Goal: Task Accomplishment & Management: Complete application form

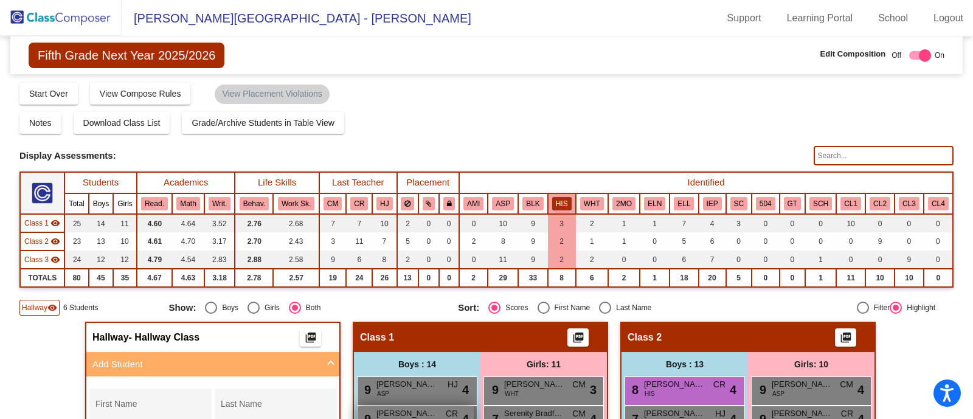
scroll to position [109, 0]
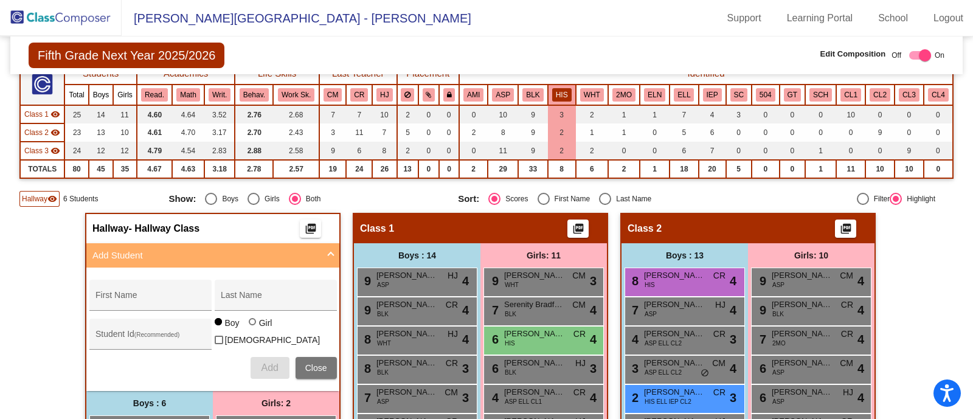
click at [66, 13] on img at bounding box center [61, 18] width 122 height 36
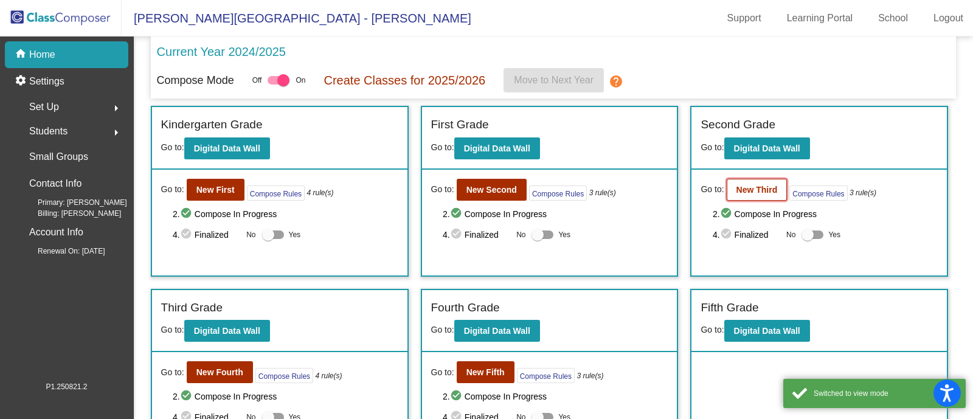
click at [748, 190] on b "New Third" at bounding box center [756, 190] width 41 height 10
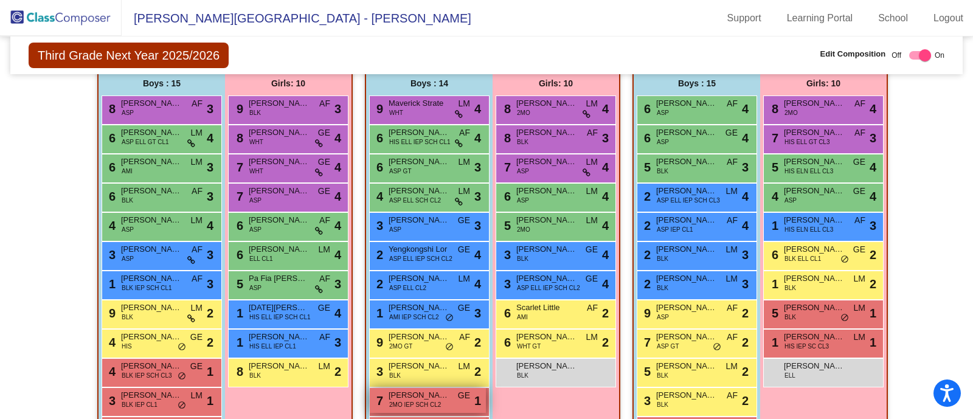
scroll to position [280, 0]
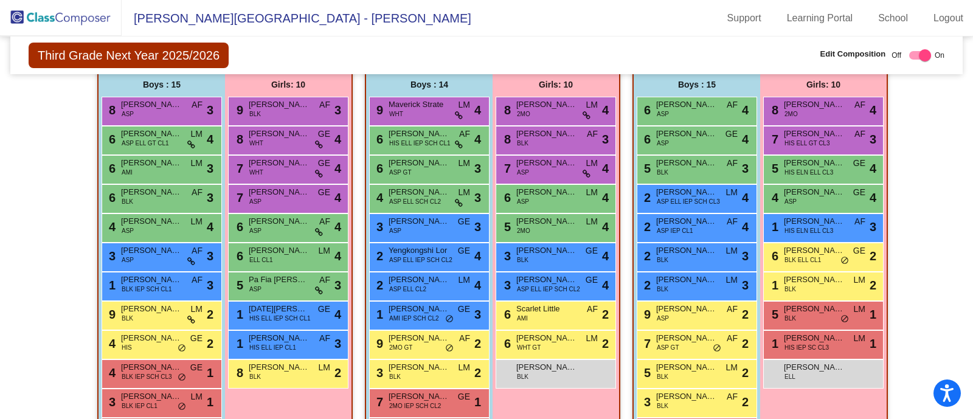
click at [57, 10] on img at bounding box center [61, 18] width 122 height 36
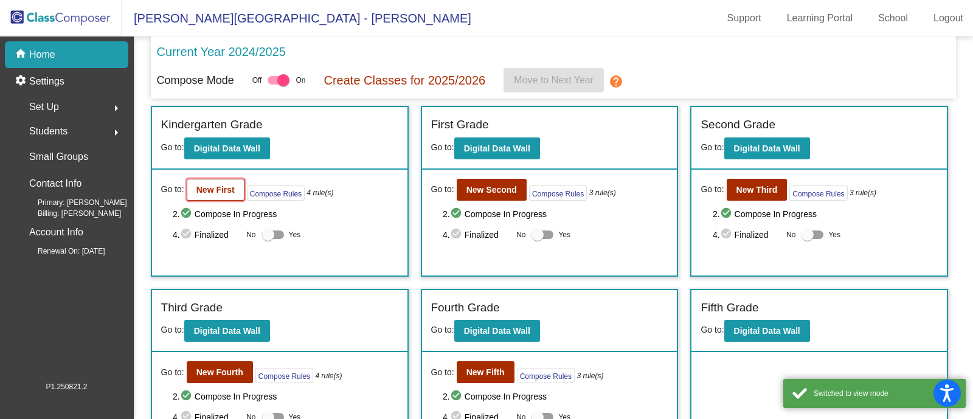
click at [223, 190] on b "New First" at bounding box center [215, 190] width 38 height 10
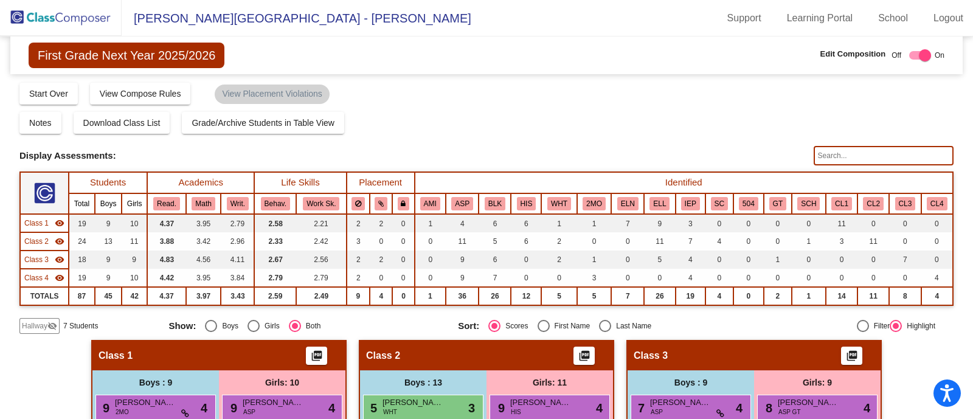
click at [525, 195] on th "HIS" at bounding box center [526, 203] width 30 height 21
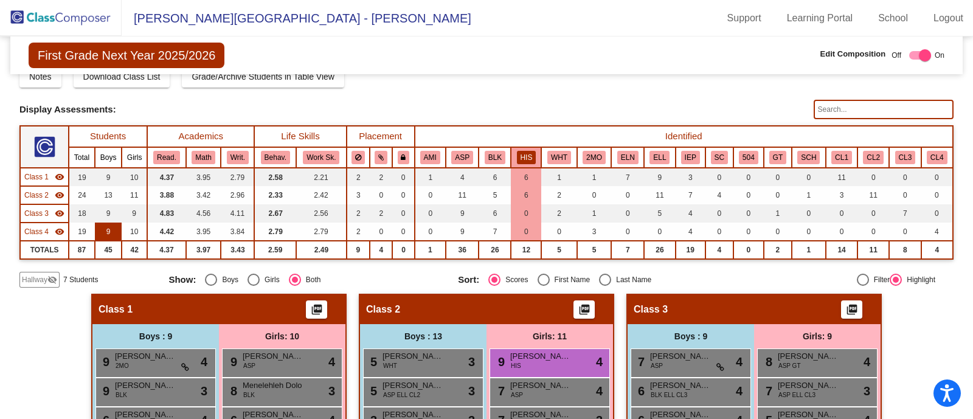
scroll to position [40, 0]
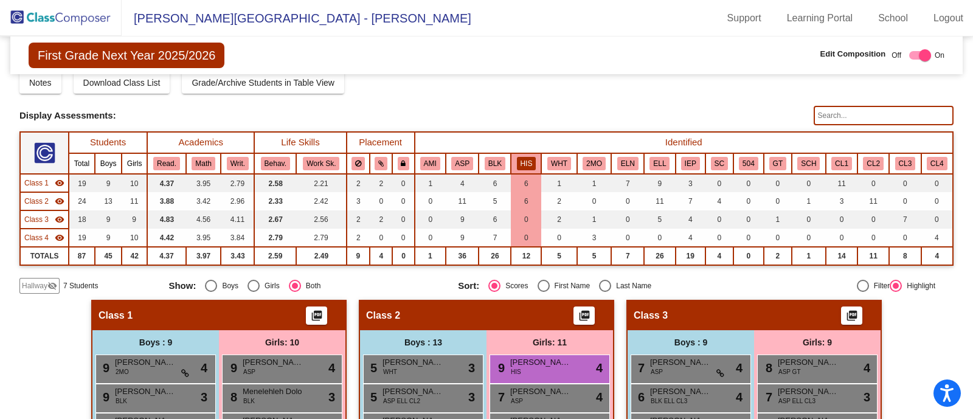
click at [68, 16] on img at bounding box center [61, 18] width 122 height 36
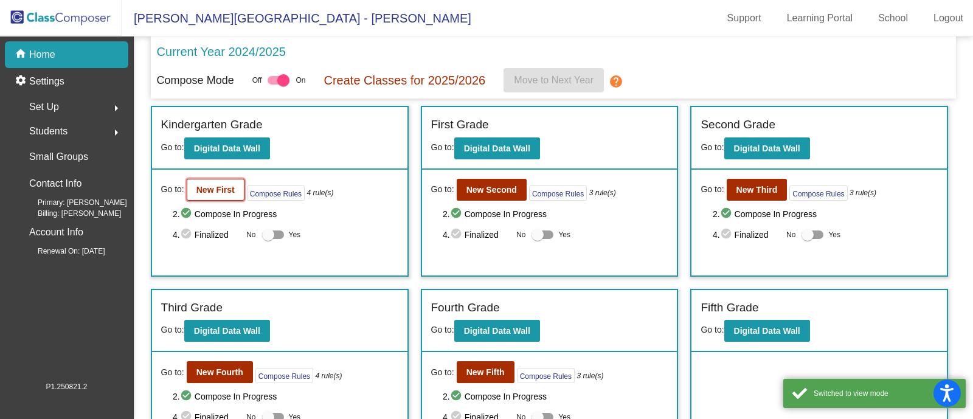
click at [210, 190] on b "New First" at bounding box center [215, 190] width 38 height 10
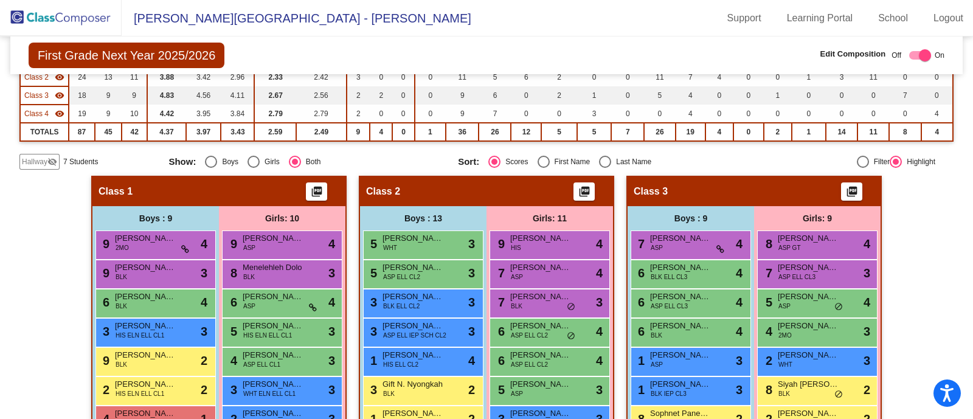
scroll to position [187, 0]
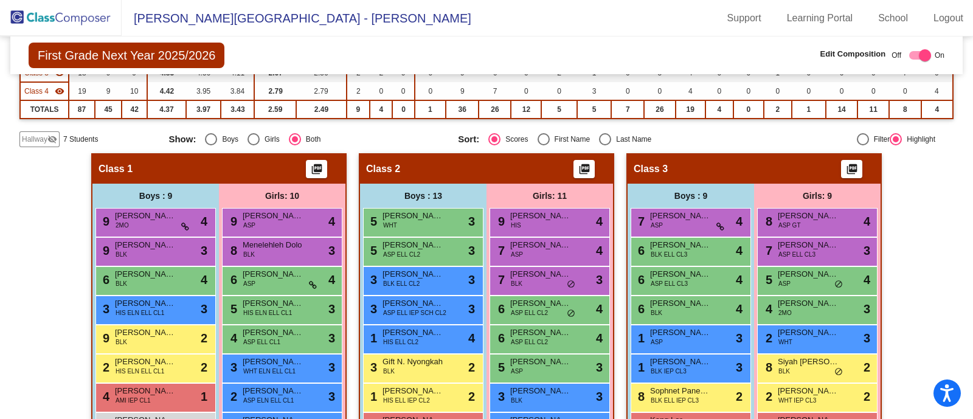
click at [44, 135] on span "Hallway" at bounding box center [35, 139] width 26 height 11
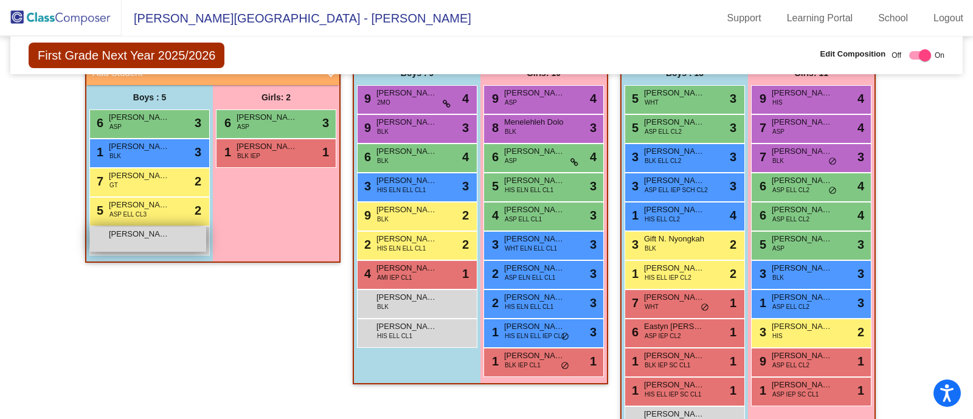
scroll to position [348, 0]
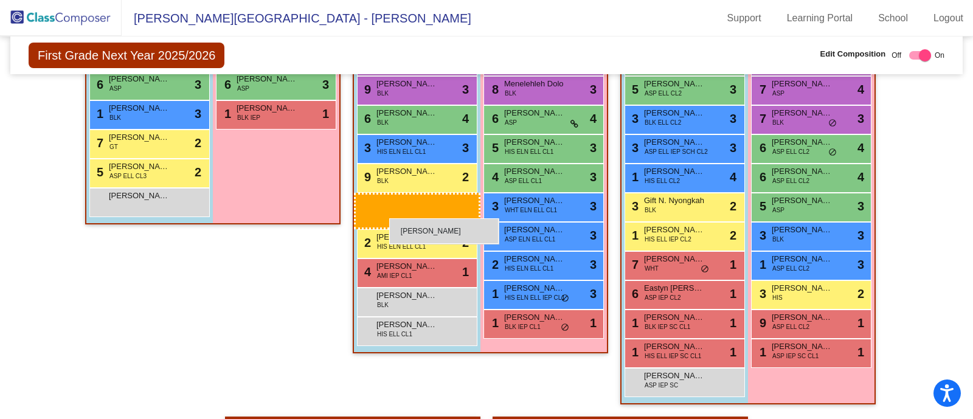
drag, startPoint x: 647, startPoint y: 373, endPoint x: 389, endPoint y: 218, distance: 300.9
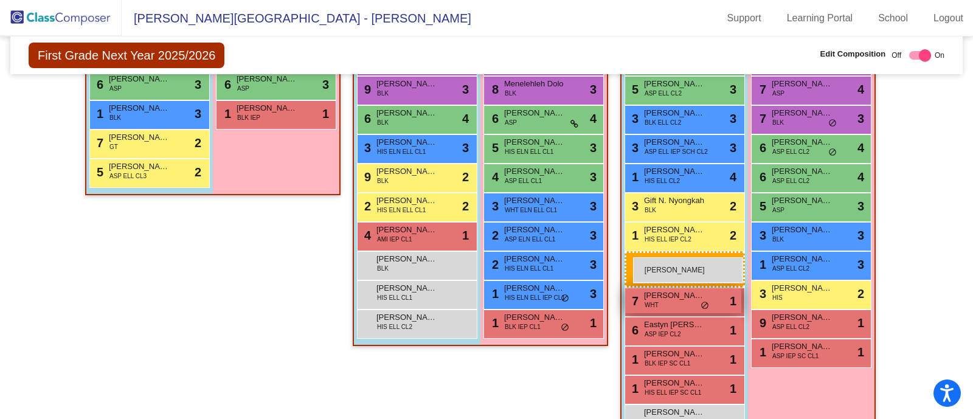
drag, startPoint x: 125, startPoint y: 197, endPoint x: 633, endPoint y: 257, distance: 511.6
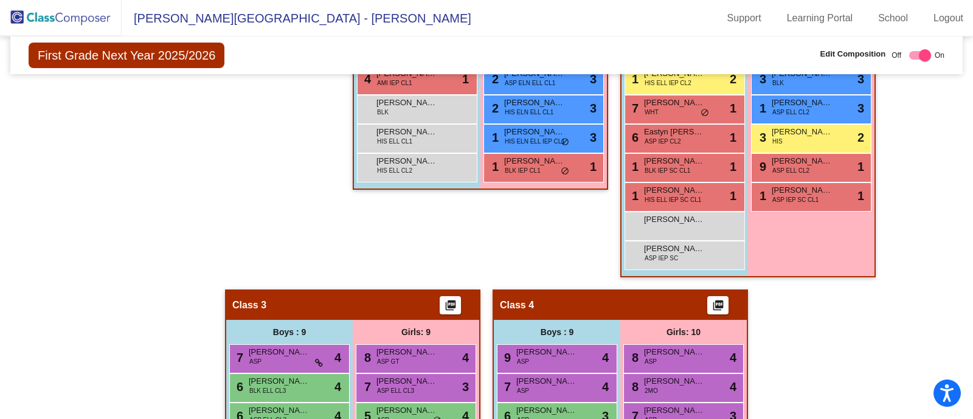
scroll to position [506, 0]
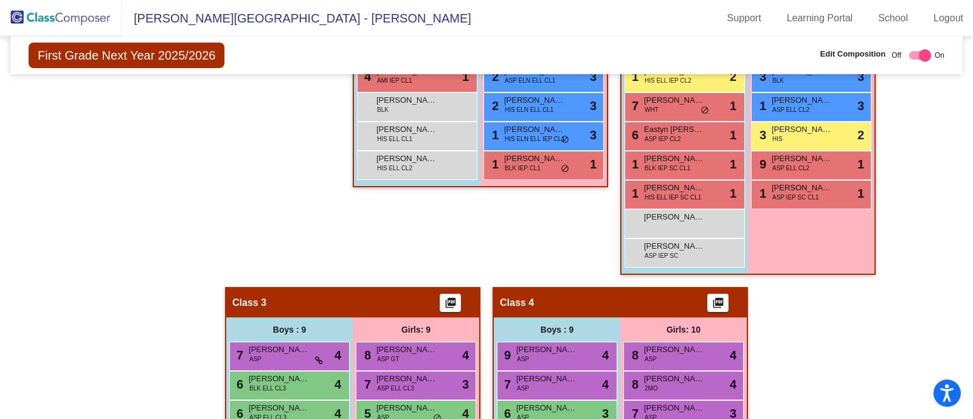
click at [84, 9] on img at bounding box center [61, 18] width 122 height 36
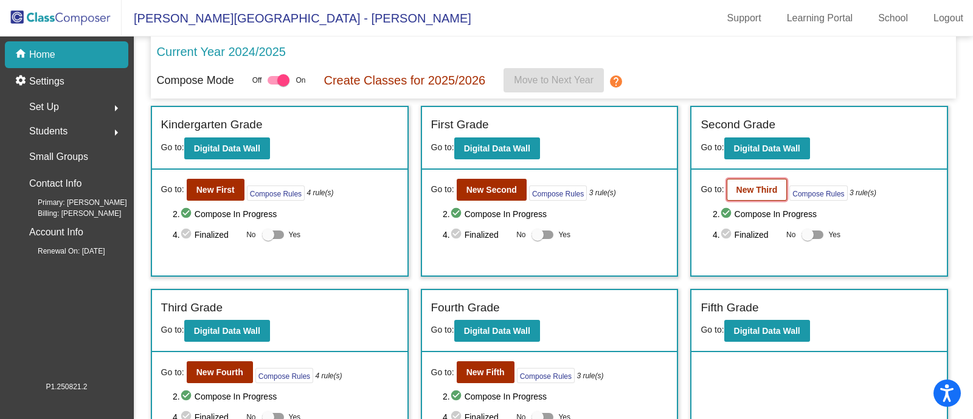
click at [742, 199] on button "New Third" at bounding box center [756, 190] width 61 height 22
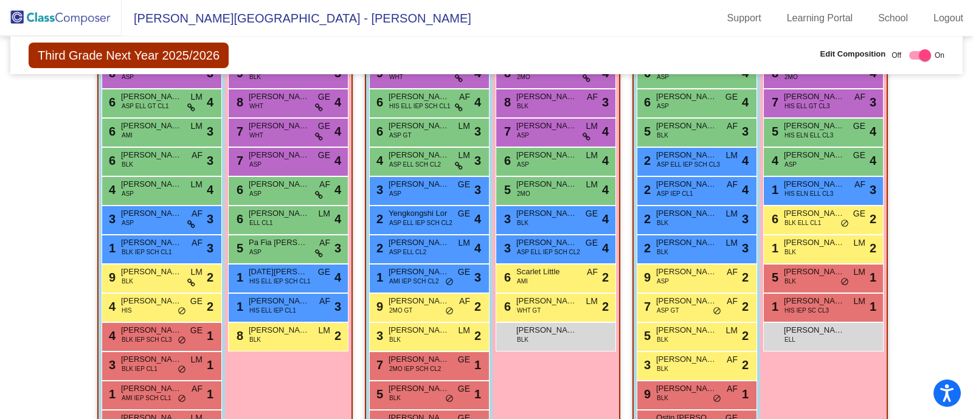
scroll to position [412, 0]
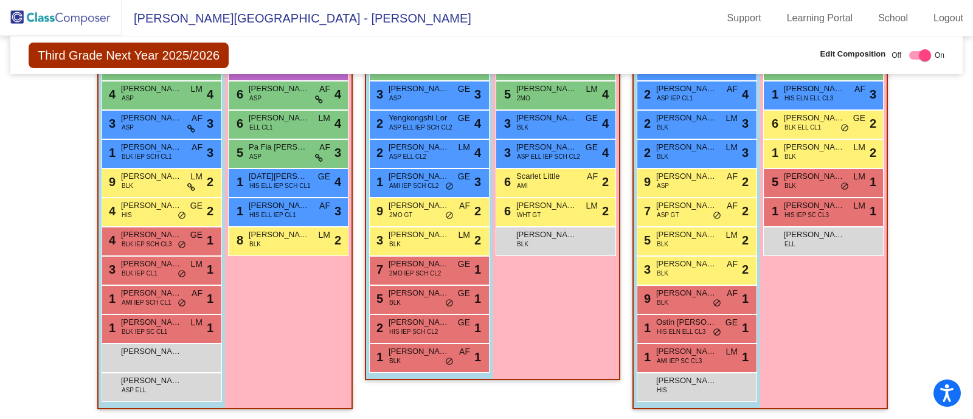
click at [83, 16] on img at bounding box center [61, 18] width 122 height 36
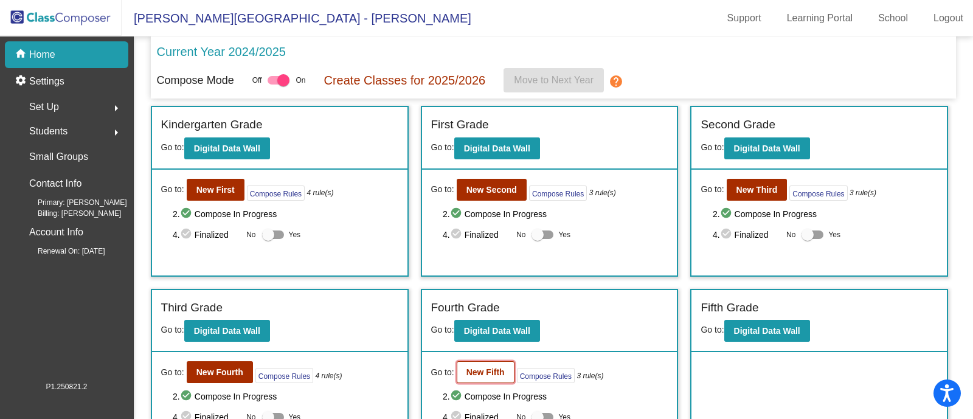
click at [478, 365] on button "New Fifth" at bounding box center [485, 372] width 58 height 22
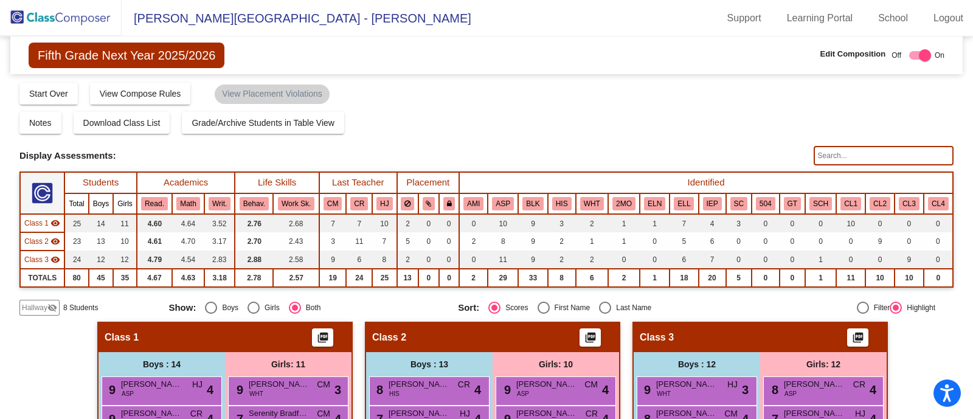
click at [33, 303] on span "Hallway" at bounding box center [35, 307] width 26 height 11
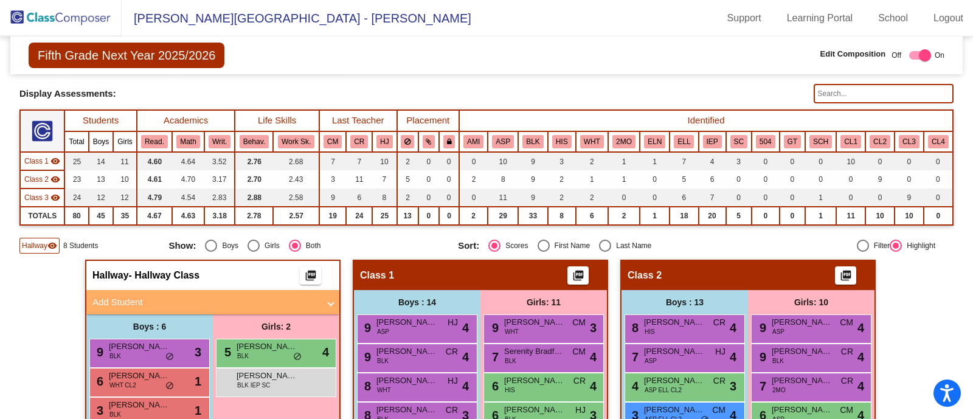
scroll to position [60, 0]
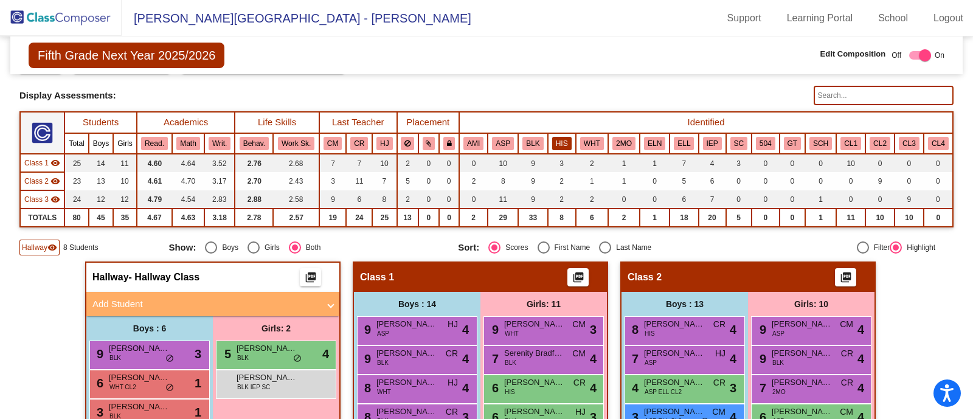
click at [559, 145] on button "HIS" at bounding box center [561, 143] width 19 height 13
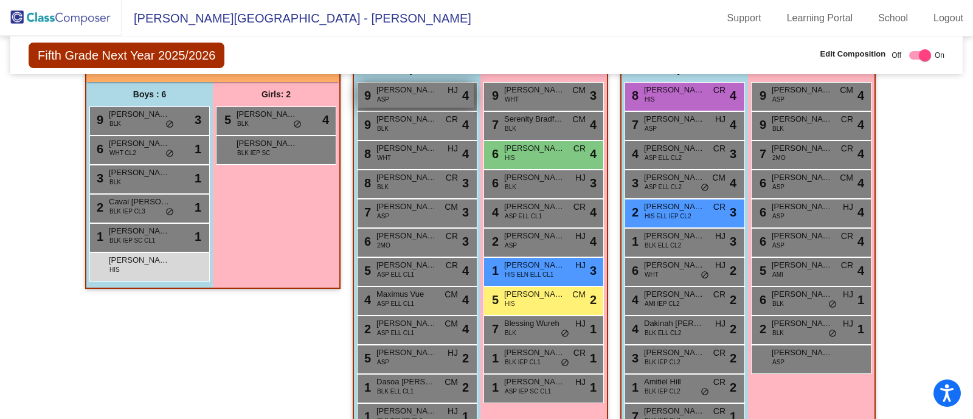
scroll to position [297, 0]
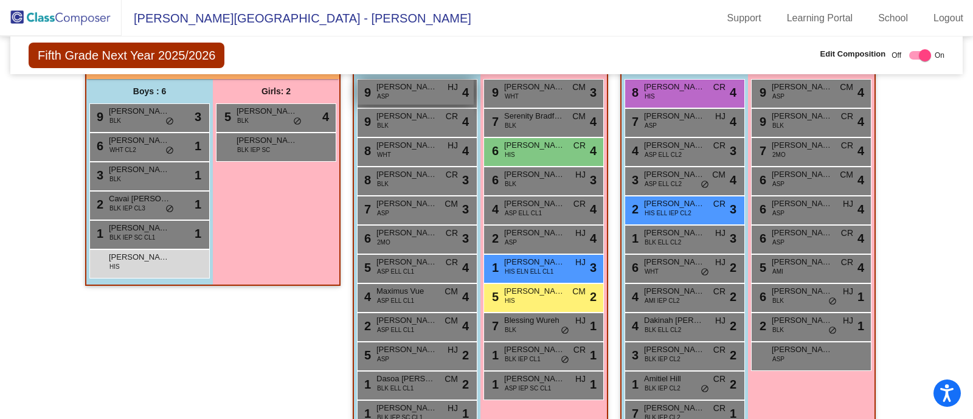
click at [444, 319] on span "CM" at bounding box center [450, 320] width 13 height 13
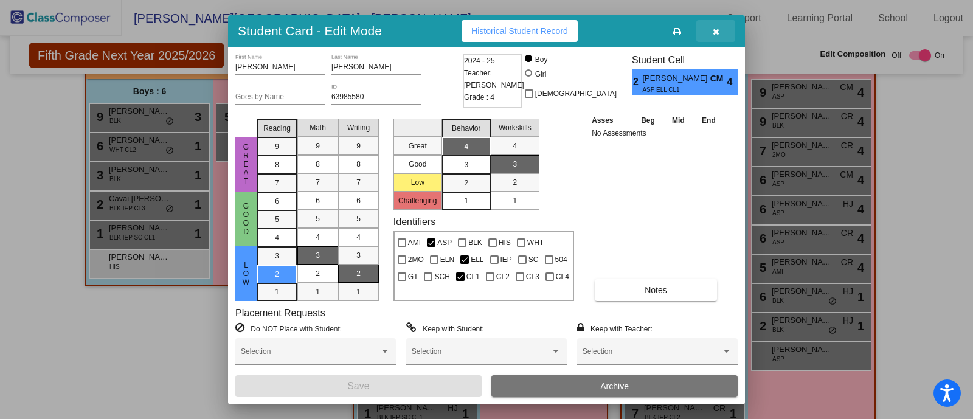
click at [717, 30] on icon "button" at bounding box center [715, 31] width 7 height 9
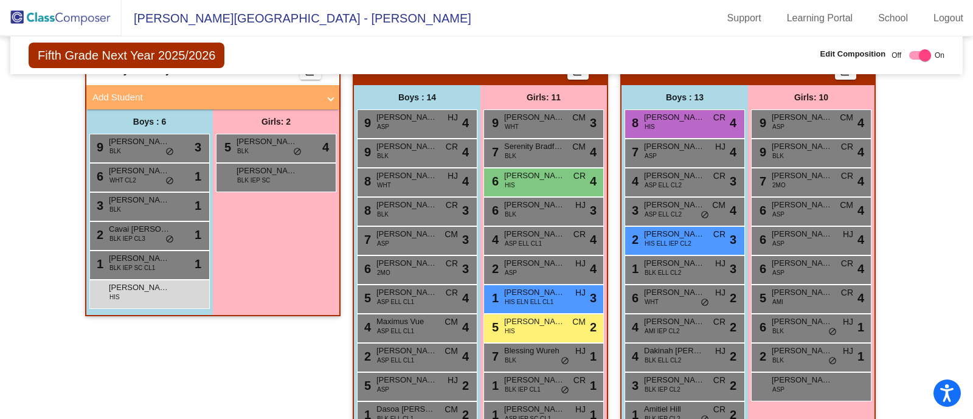
scroll to position [264, 0]
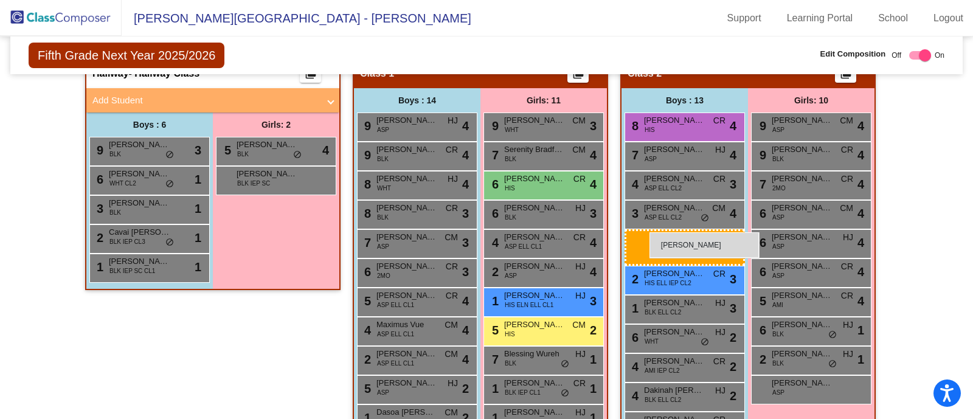
drag, startPoint x: 128, startPoint y: 292, endPoint x: 648, endPoint y: 231, distance: 523.8
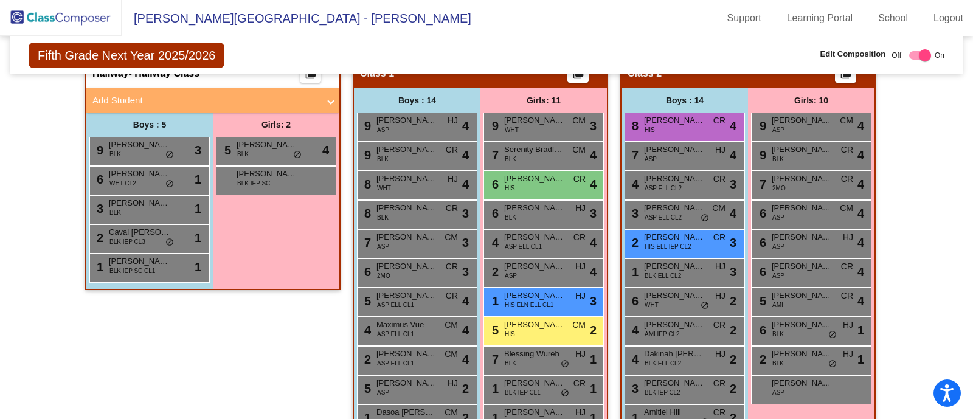
click at [76, 19] on img at bounding box center [61, 18] width 122 height 36
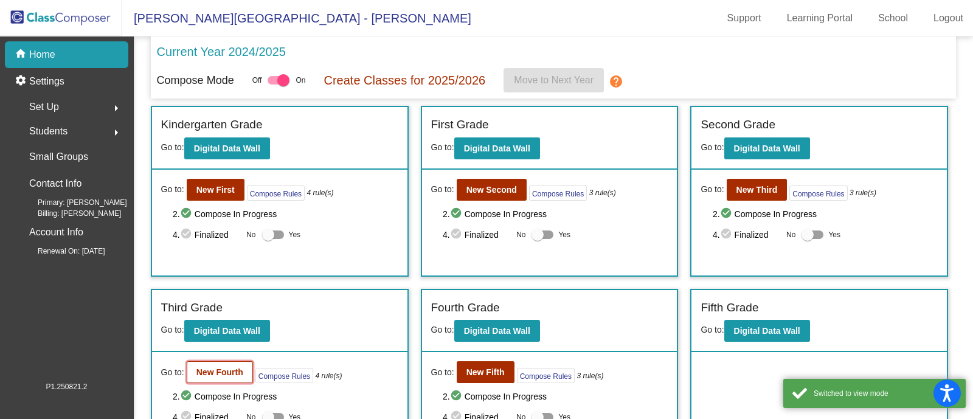
click at [212, 368] on b "New Fourth" at bounding box center [219, 372] width 47 height 10
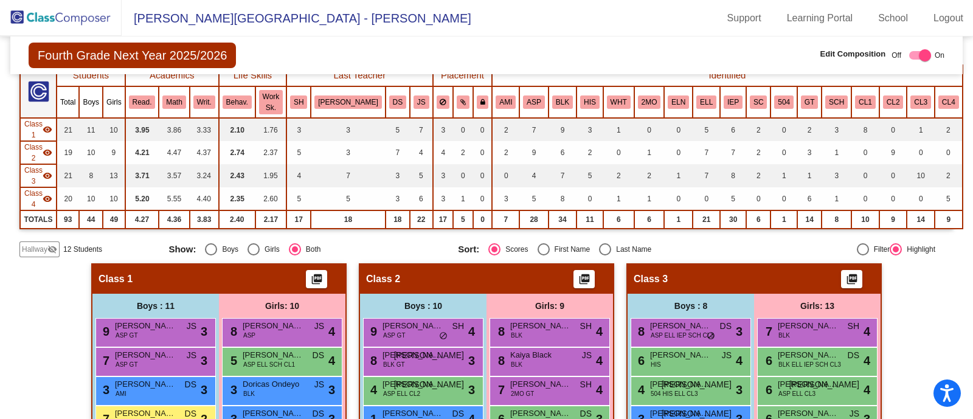
scroll to position [106, 0]
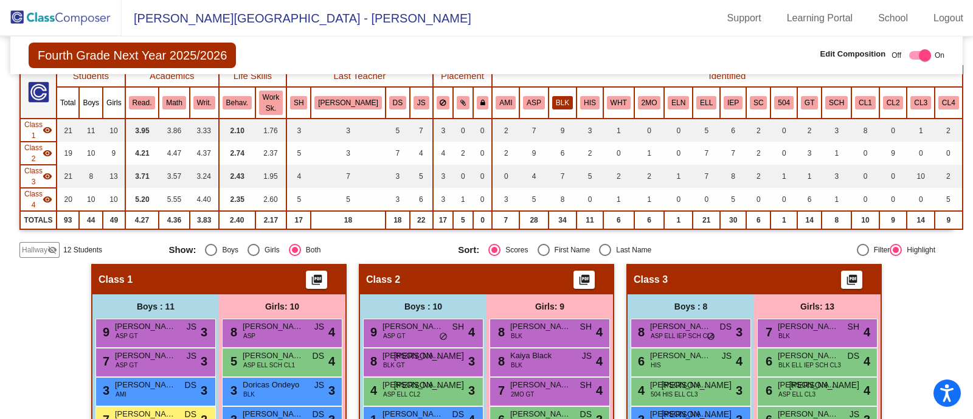
click at [552, 96] on button "BLK" at bounding box center [562, 102] width 21 height 13
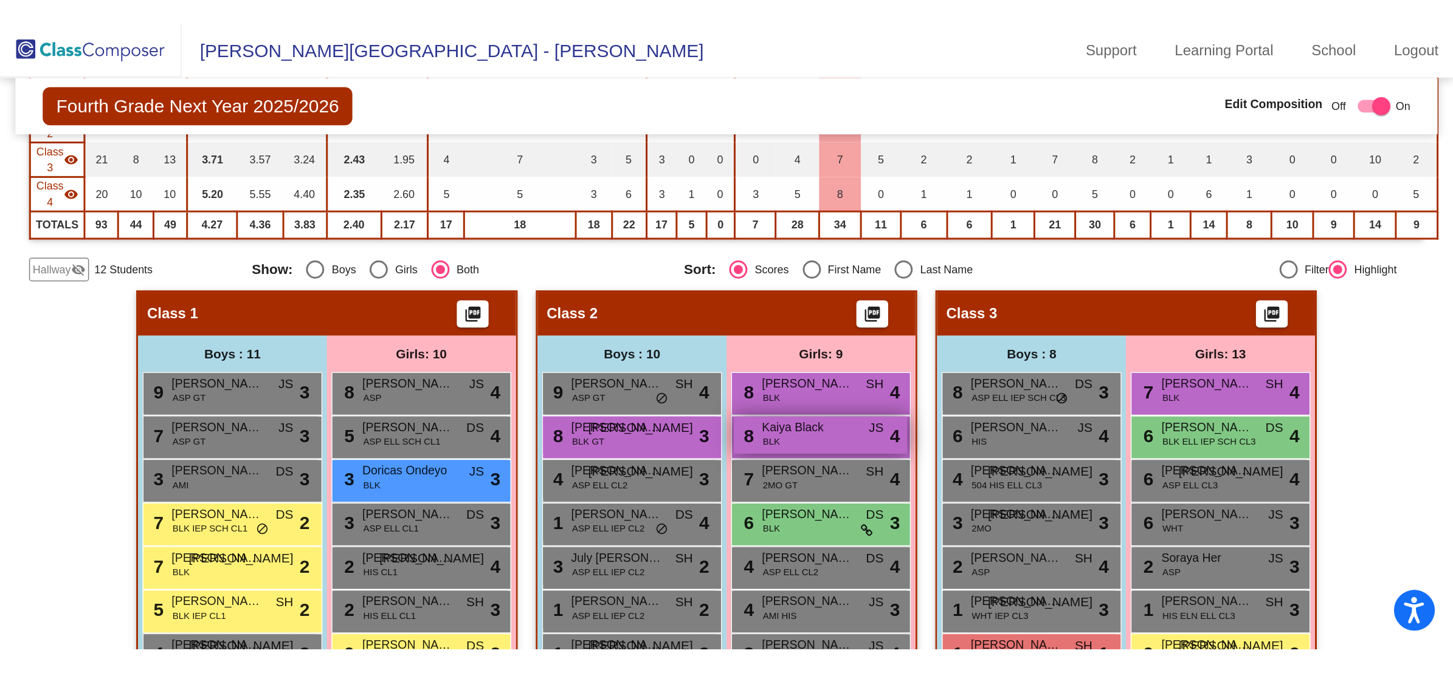
scroll to position [191, 0]
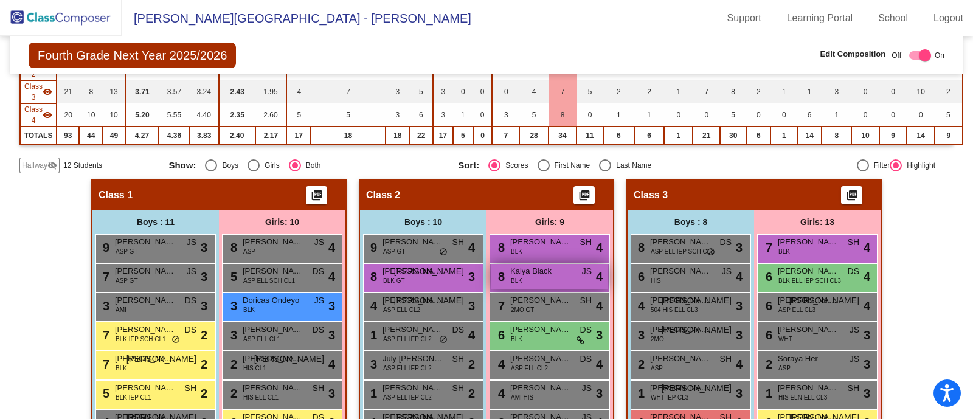
click at [529, 351] on div "4 [PERSON_NAME] ASP ELL CL2 DS lock do_not_disturb_alt 4" at bounding box center [549, 363] width 116 height 25
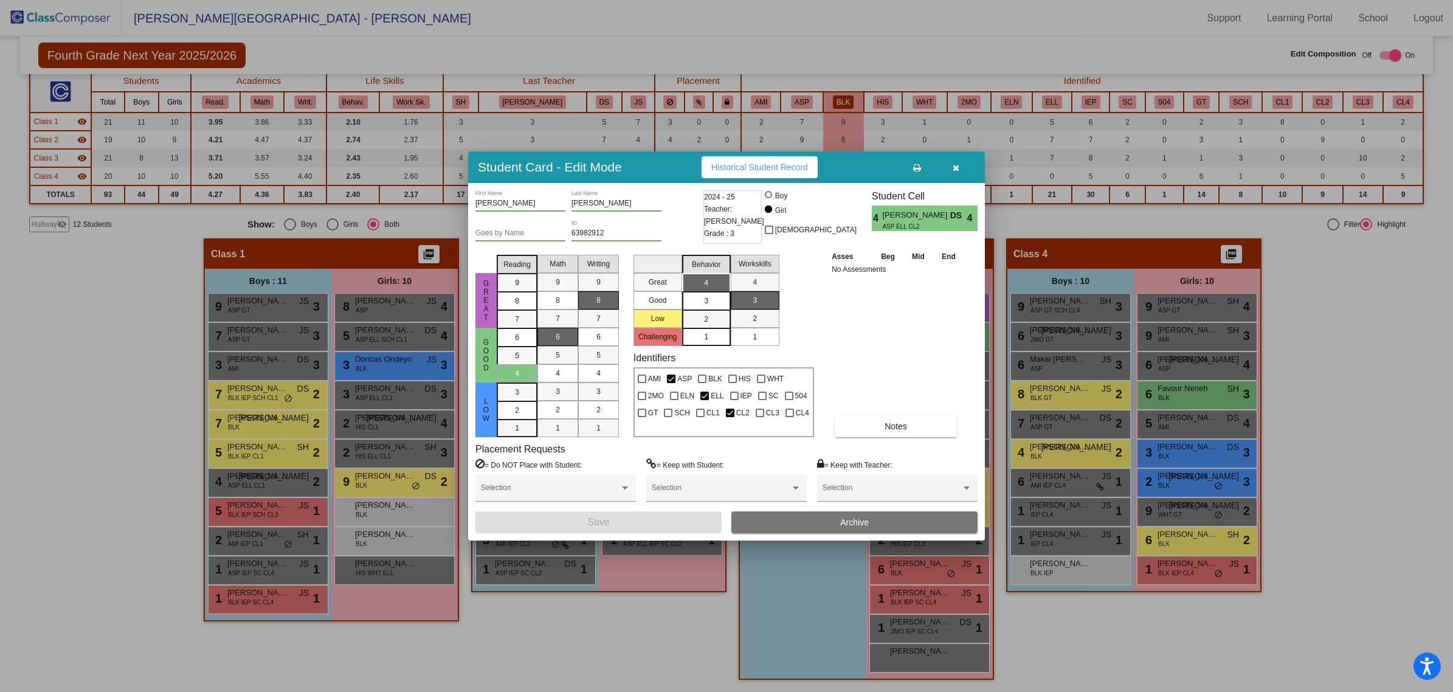
scroll to position [98, 0]
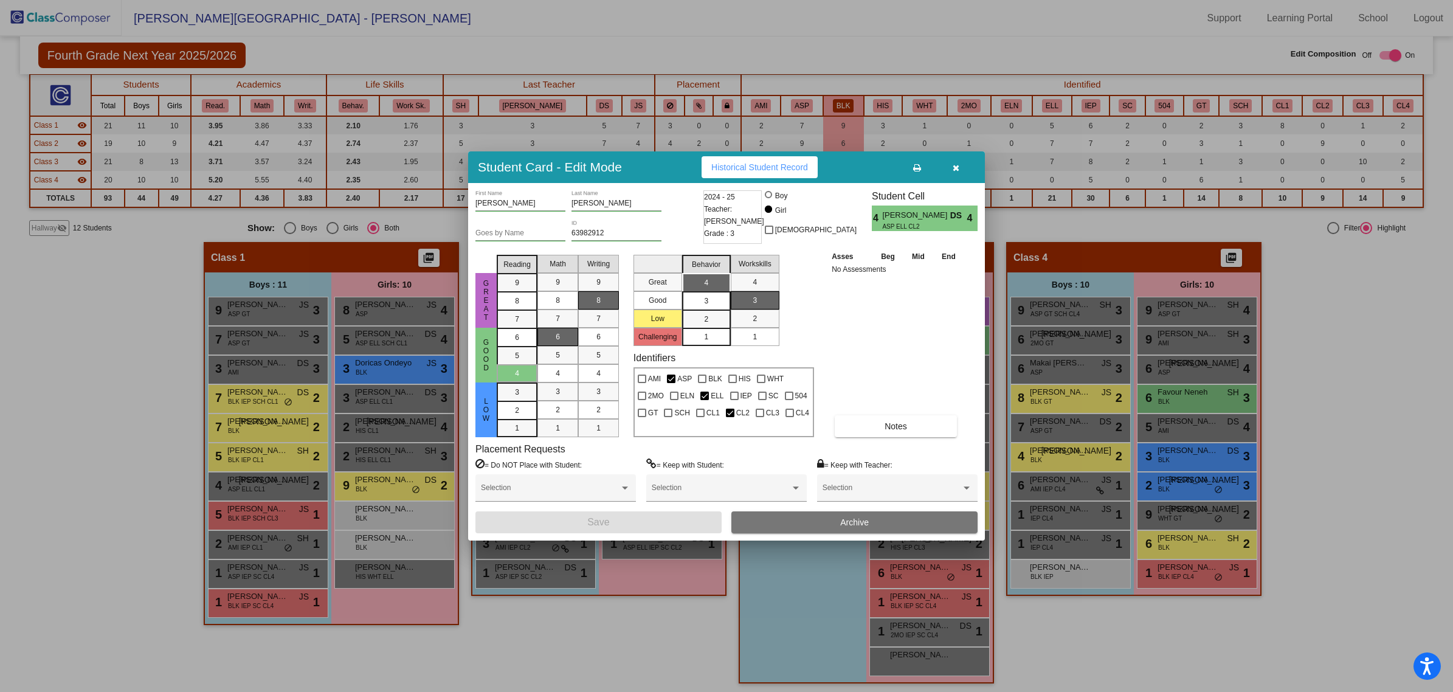
click at [954, 168] on icon "button" at bounding box center [955, 168] width 7 height 9
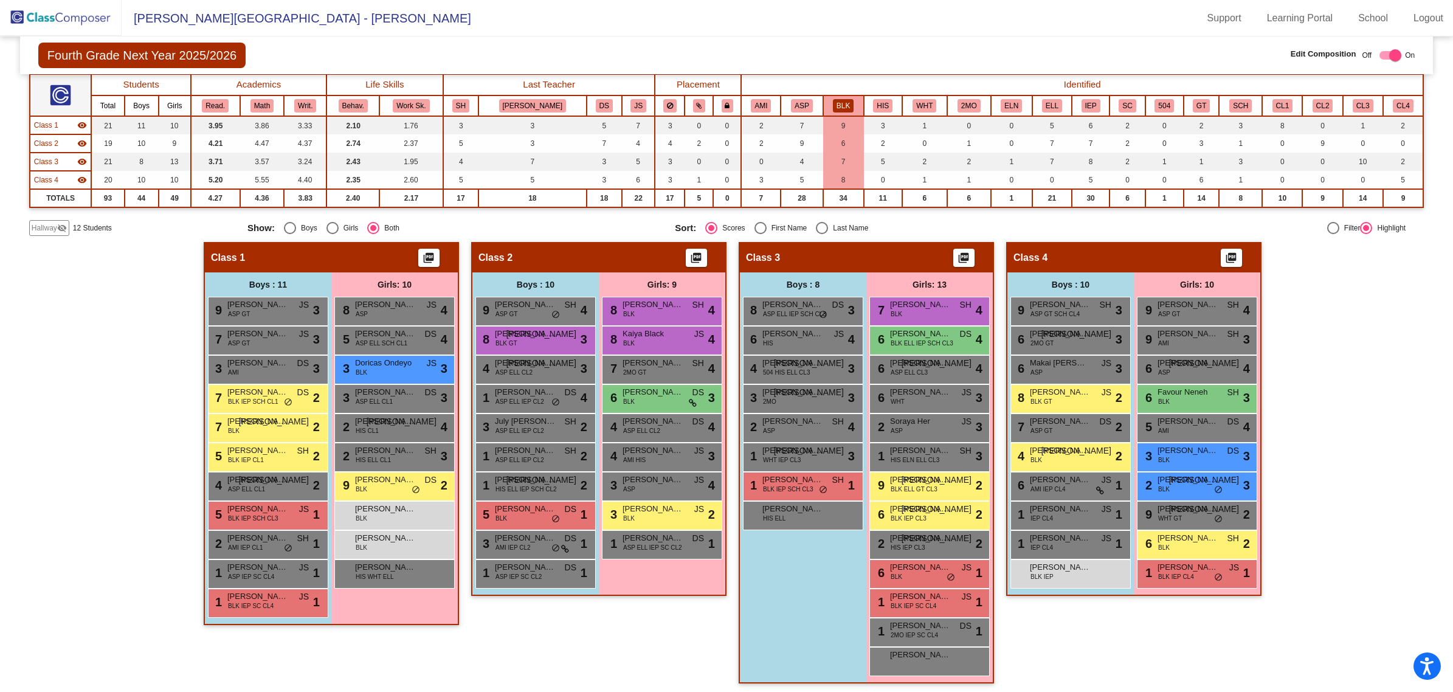
click at [56, 10] on img at bounding box center [61, 18] width 122 height 36
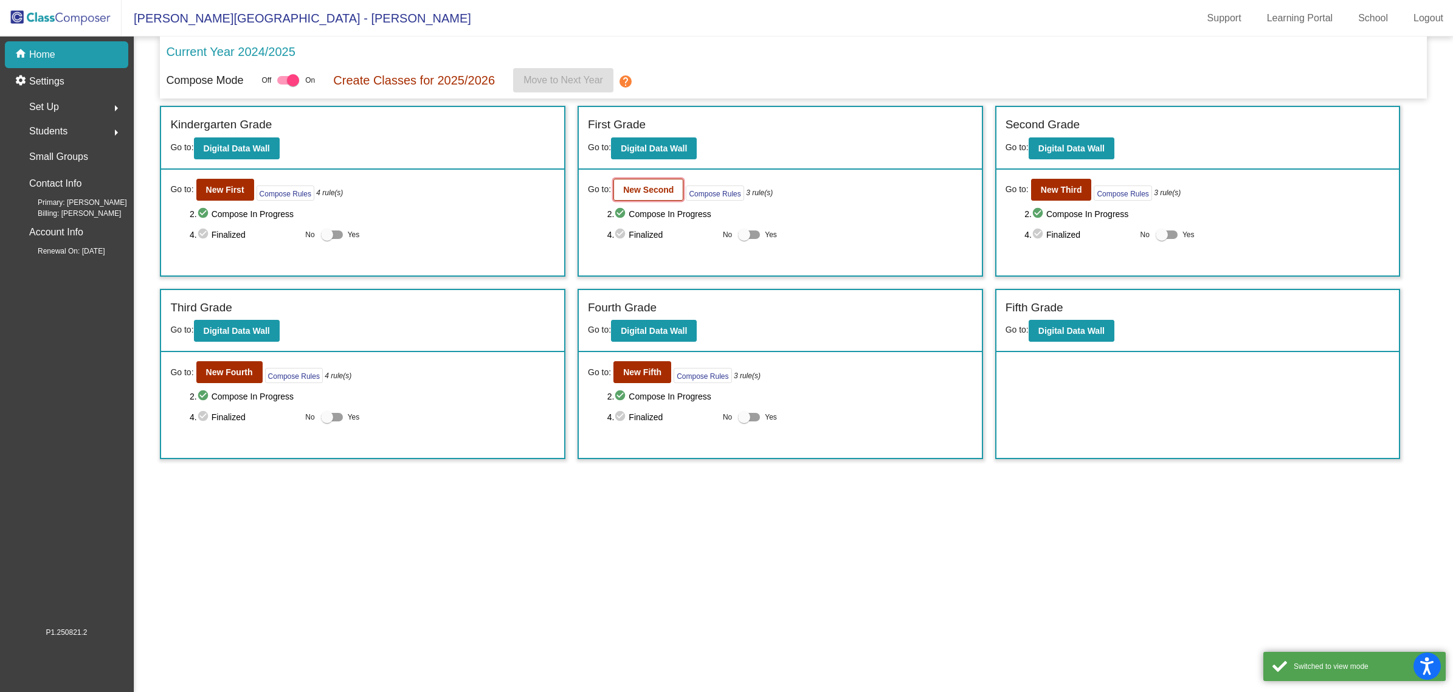
click at [642, 186] on b "New Second" at bounding box center [648, 190] width 50 height 10
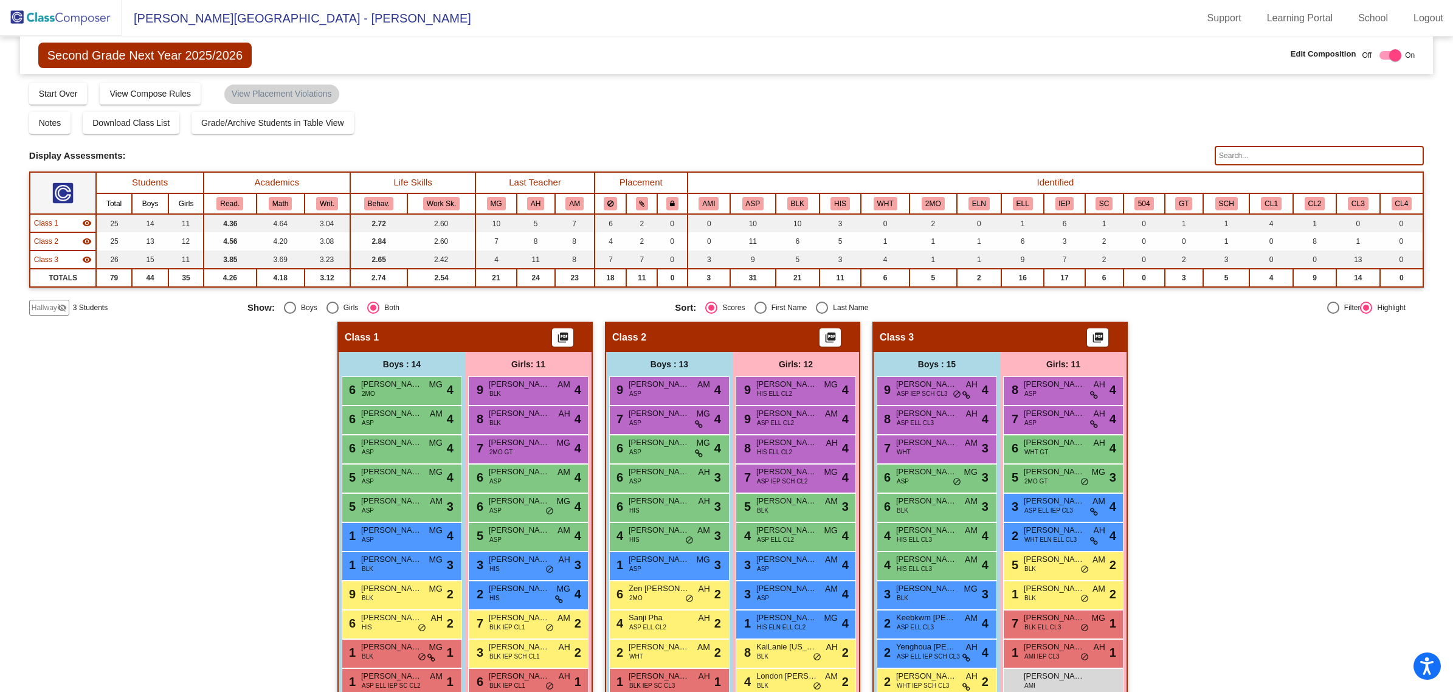
click at [49, 305] on span "Hallway" at bounding box center [45, 307] width 26 height 11
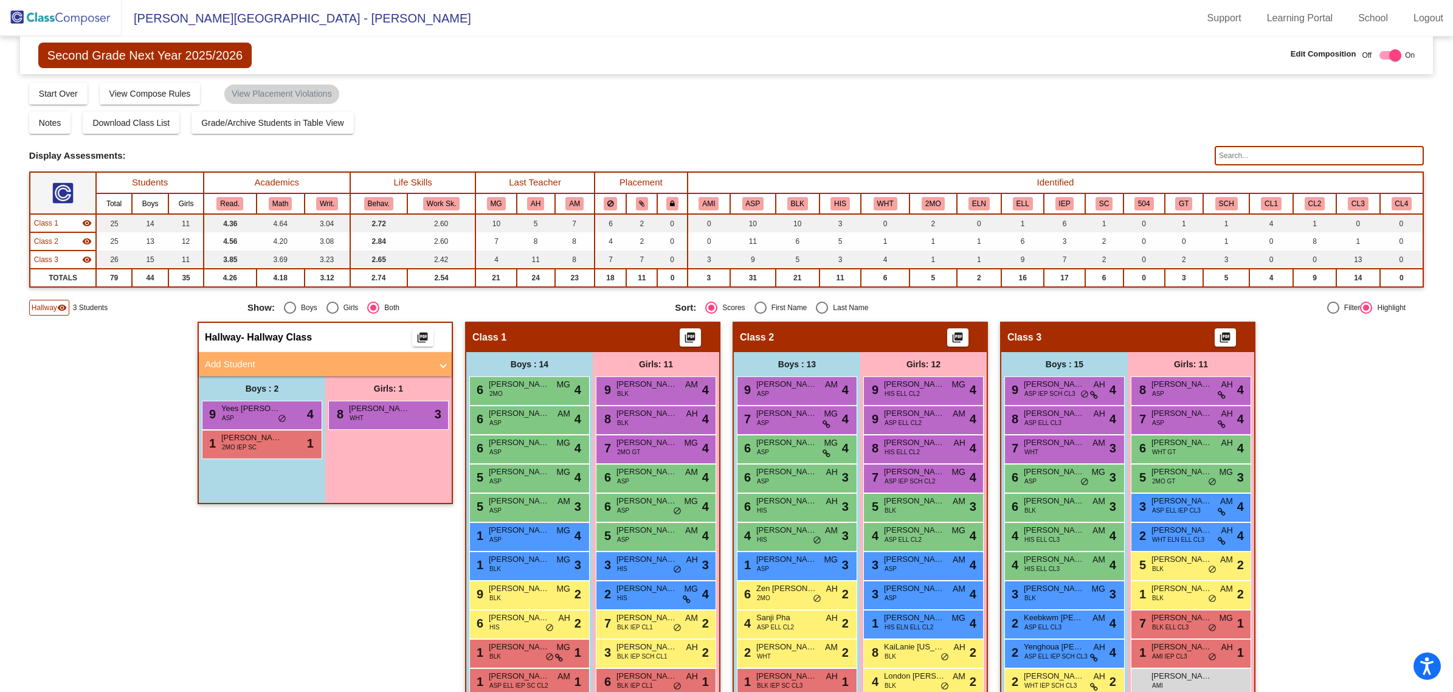
click at [253, 363] on mat-panel-title "Add Student" at bounding box center [318, 364] width 226 height 14
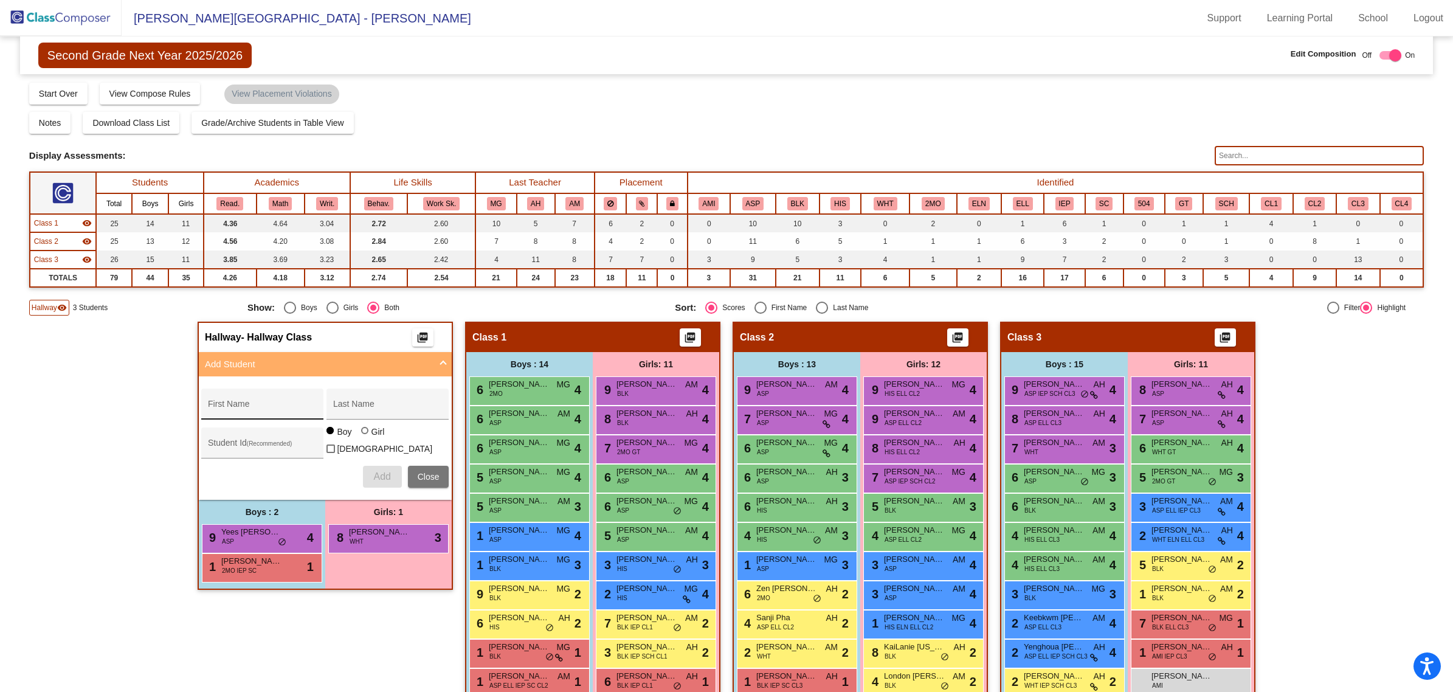
click at [260, 401] on div "First Name" at bounding box center [262, 407] width 109 height 25
type input "Favour"
type input "Onyambu"
click at [361, 418] on div at bounding box center [366, 432] width 10 height 10
click at [365, 418] on input "Girl" at bounding box center [365, 436] width 1 height 1
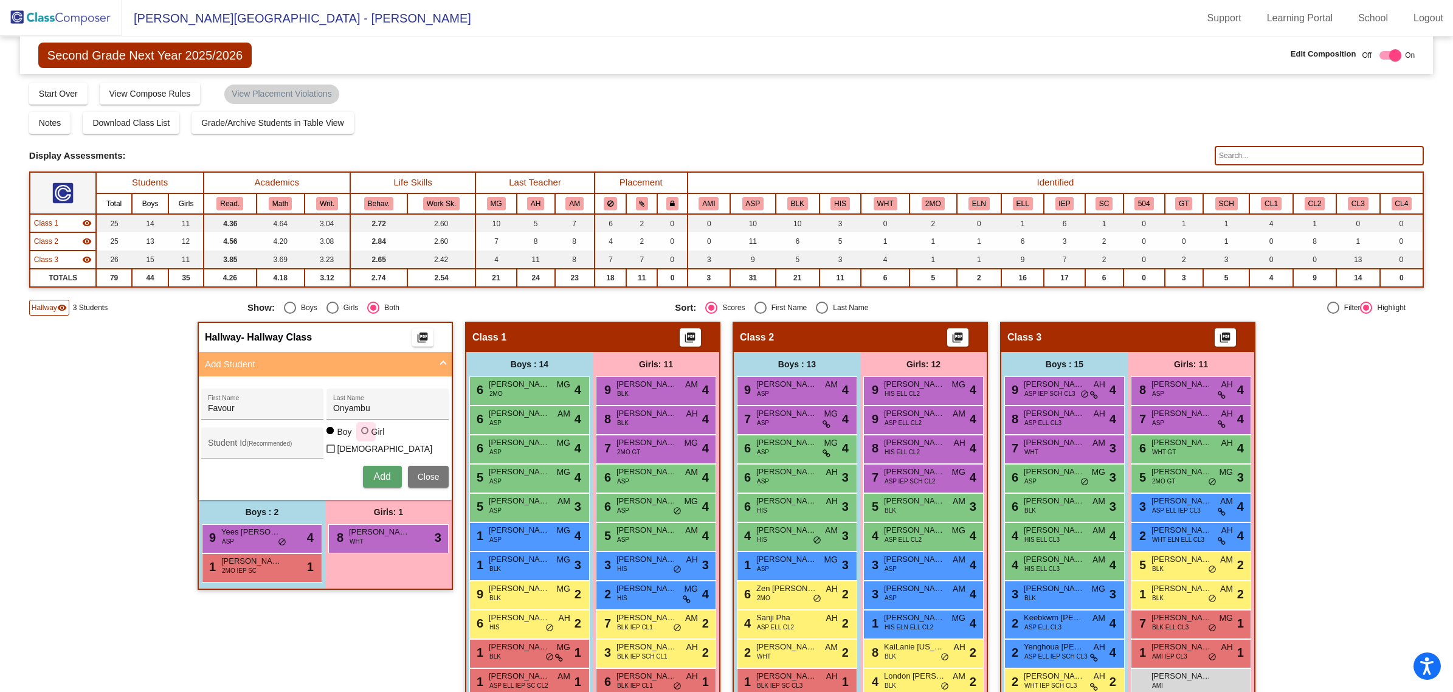
radio input "true"
click at [274, 418] on input "Student Id (Recommended)" at bounding box center [262, 448] width 109 height 10
paste input "64016253"
type input "64016253"
click at [374, 418] on span "Add" at bounding box center [381, 476] width 17 height 10
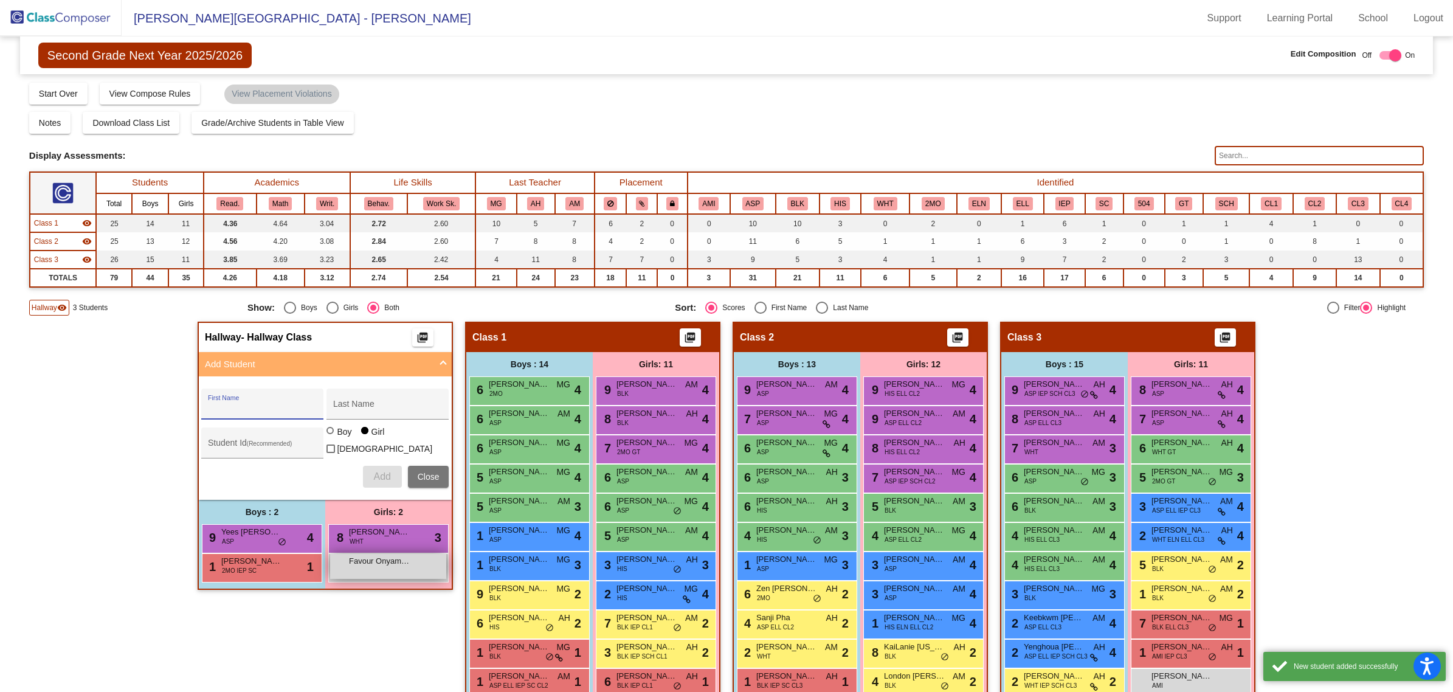
click at [369, 418] on div "Favour Onyambu lock do_not_disturb_alt" at bounding box center [388, 566] width 116 height 25
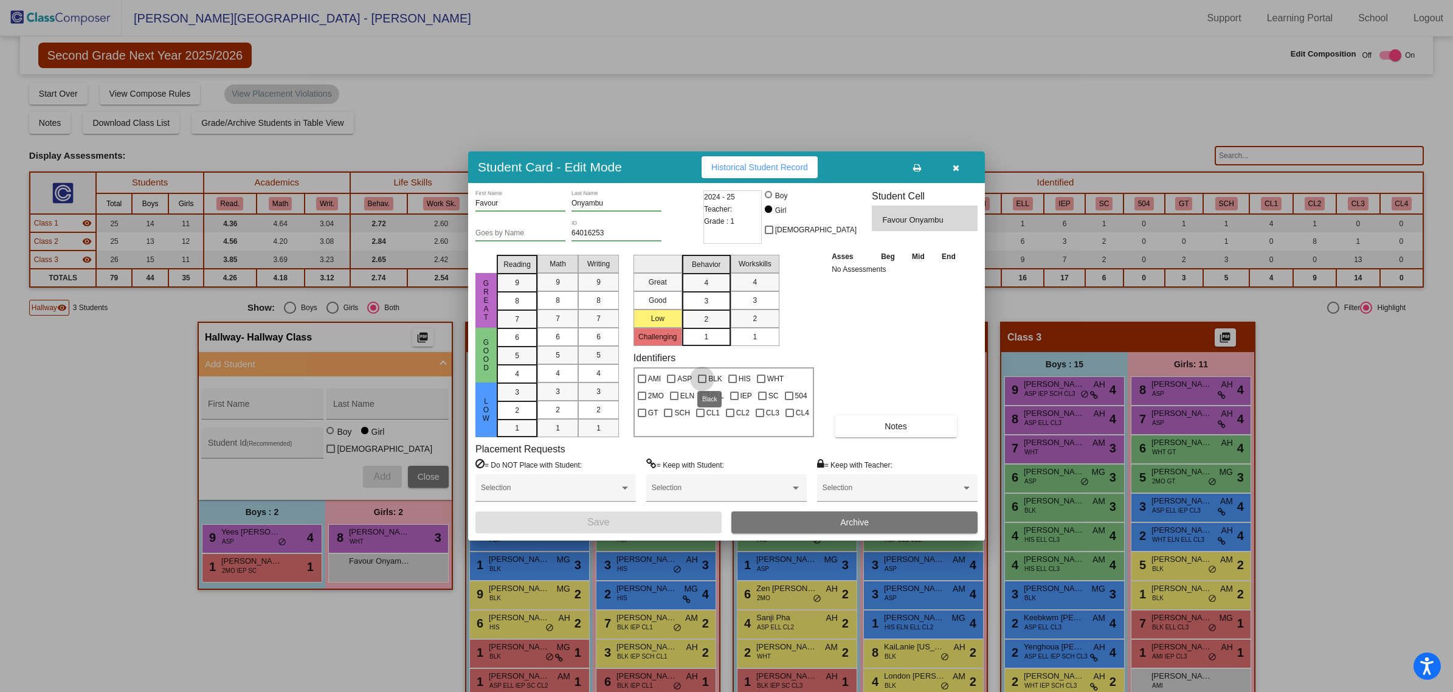
click at [700, 379] on div at bounding box center [702, 378] width 9 height 9
click at [701, 383] on input "BLK" at bounding box center [701, 383] width 1 height 1
checkbox input "true"
click at [663, 418] on button "Save" at bounding box center [598, 522] width 246 height 22
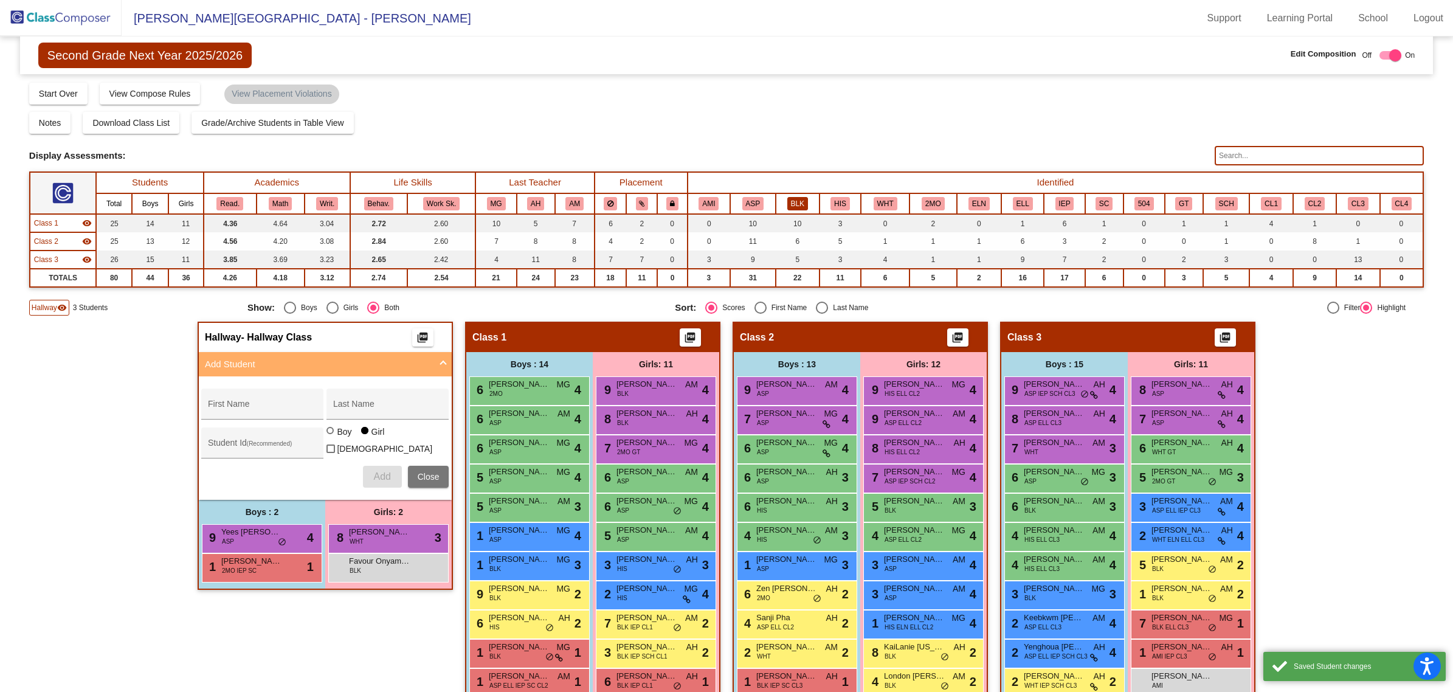
click at [794, 199] on button "BLK" at bounding box center [797, 203] width 21 height 13
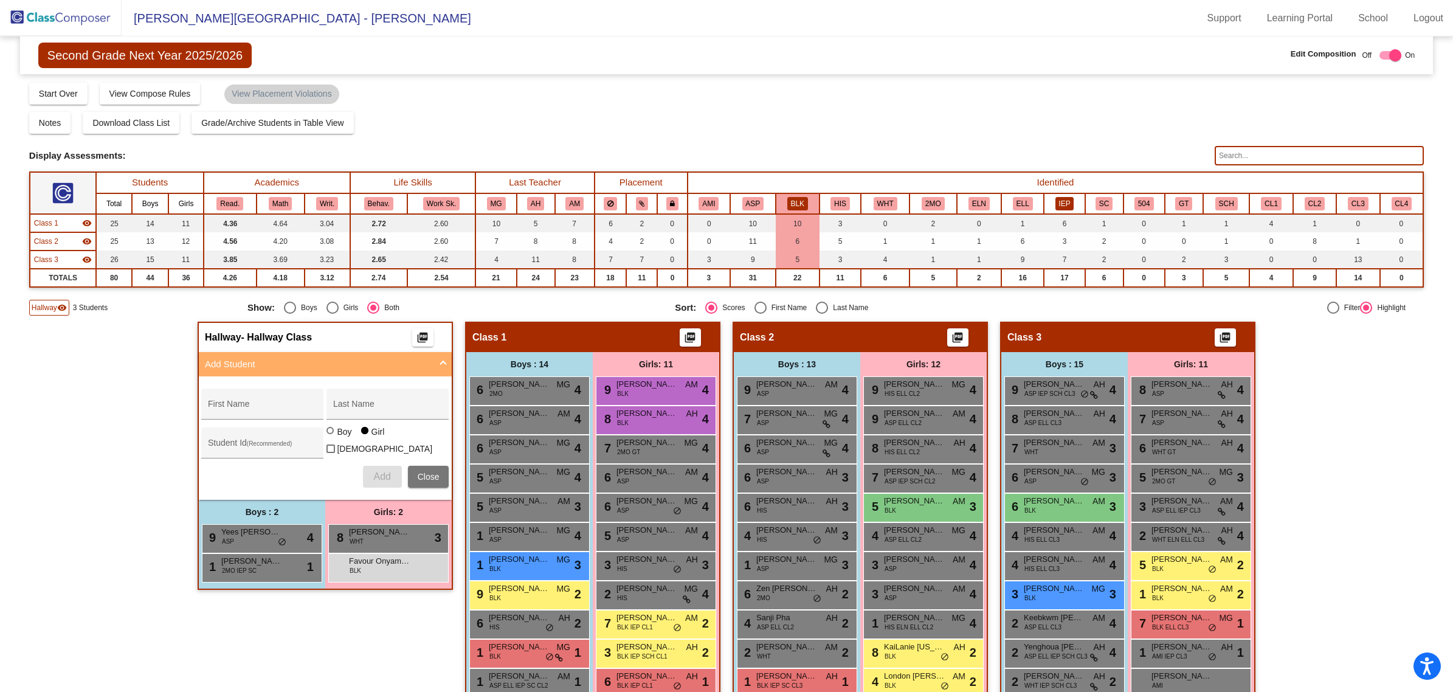
click at [972, 207] on button "IEP" at bounding box center [1064, 203] width 19 height 13
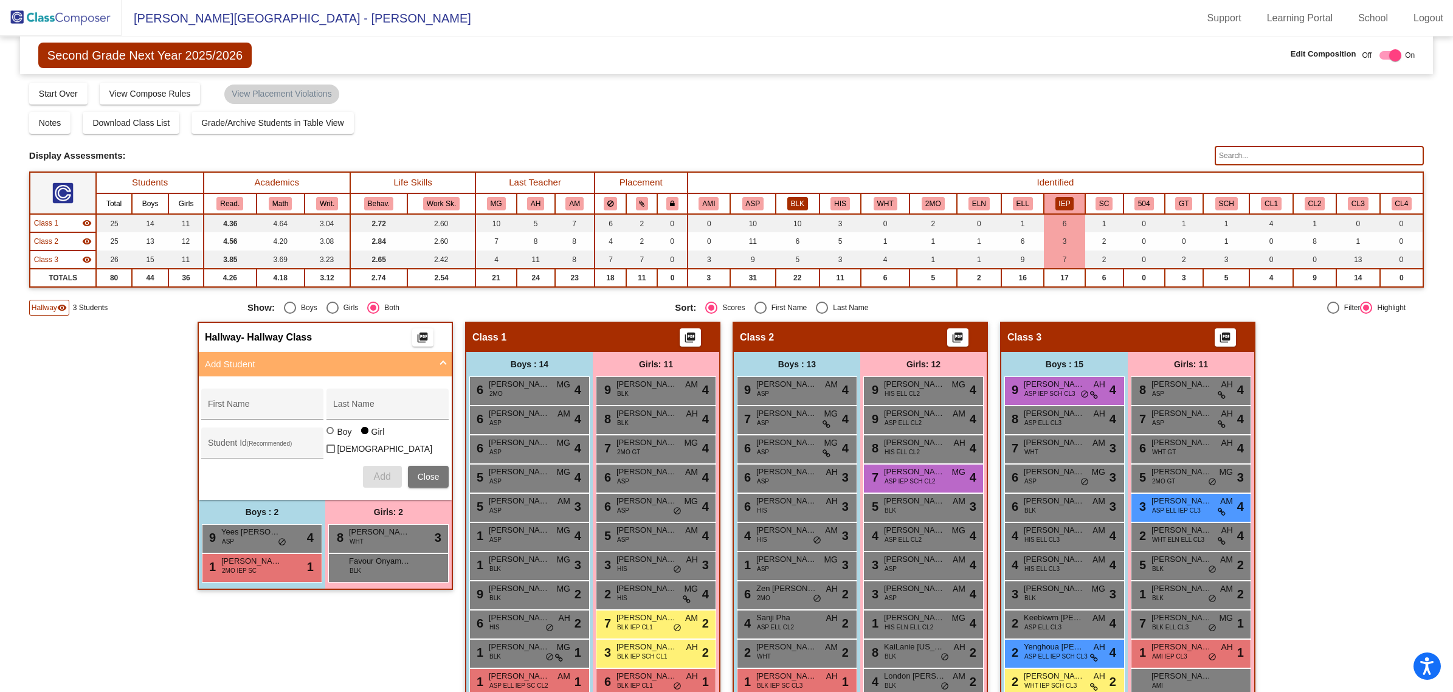
click at [788, 199] on button "BLK" at bounding box center [797, 203] width 21 height 13
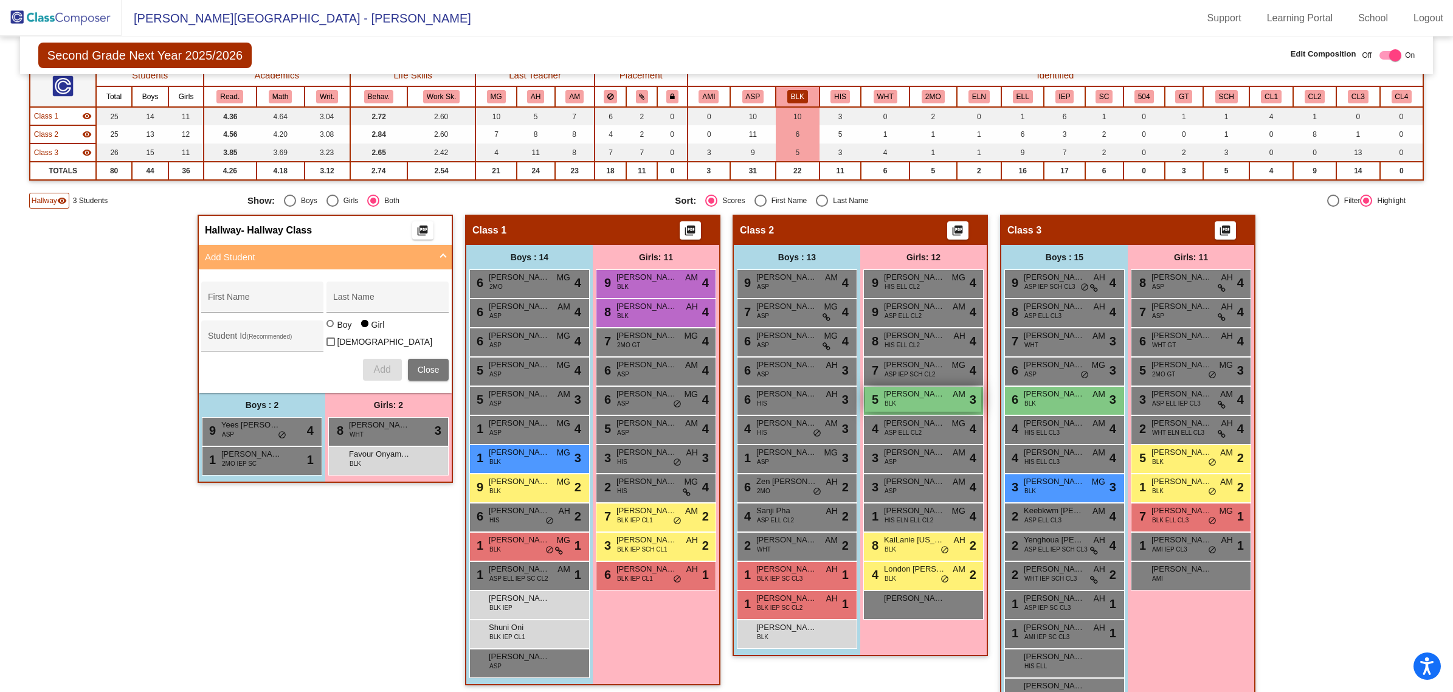
scroll to position [138, 0]
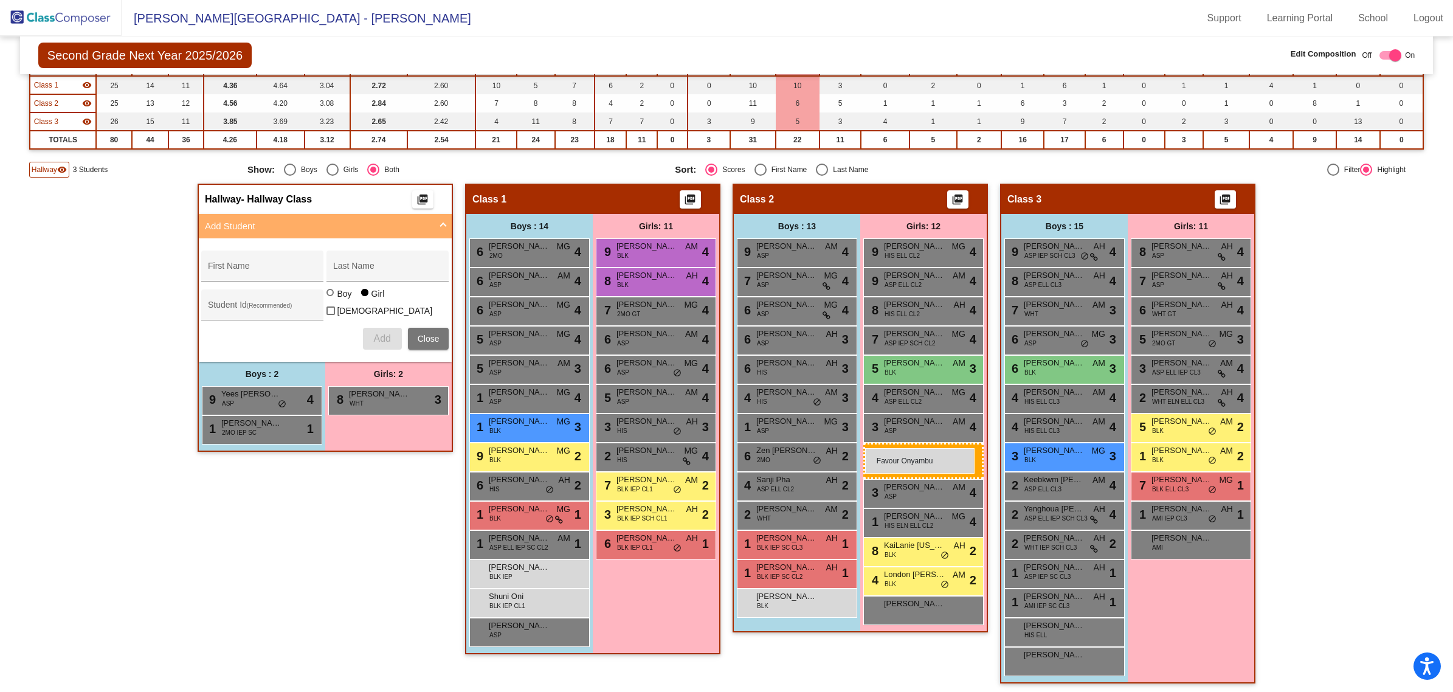
drag, startPoint x: 357, startPoint y: 420, endPoint x: 865, endPoint y: 448, distance: 508.3
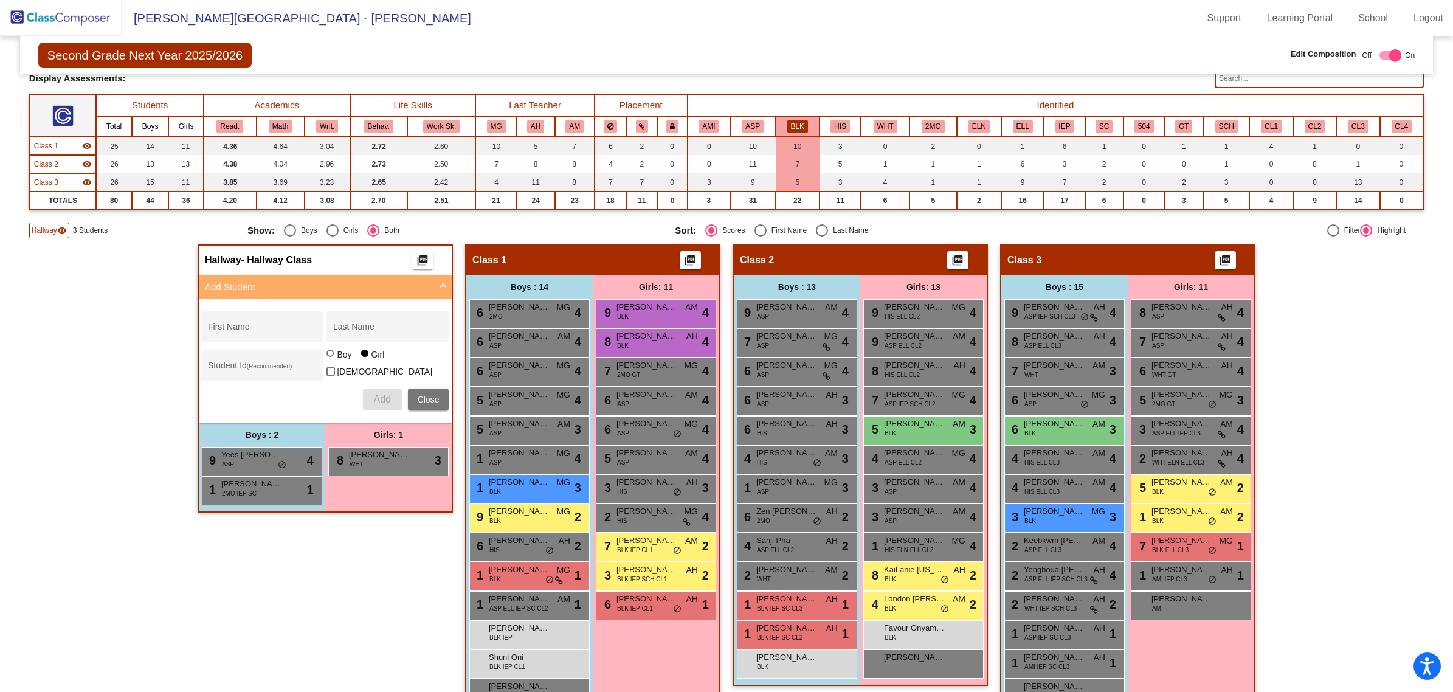
scroll to position [0, 0]
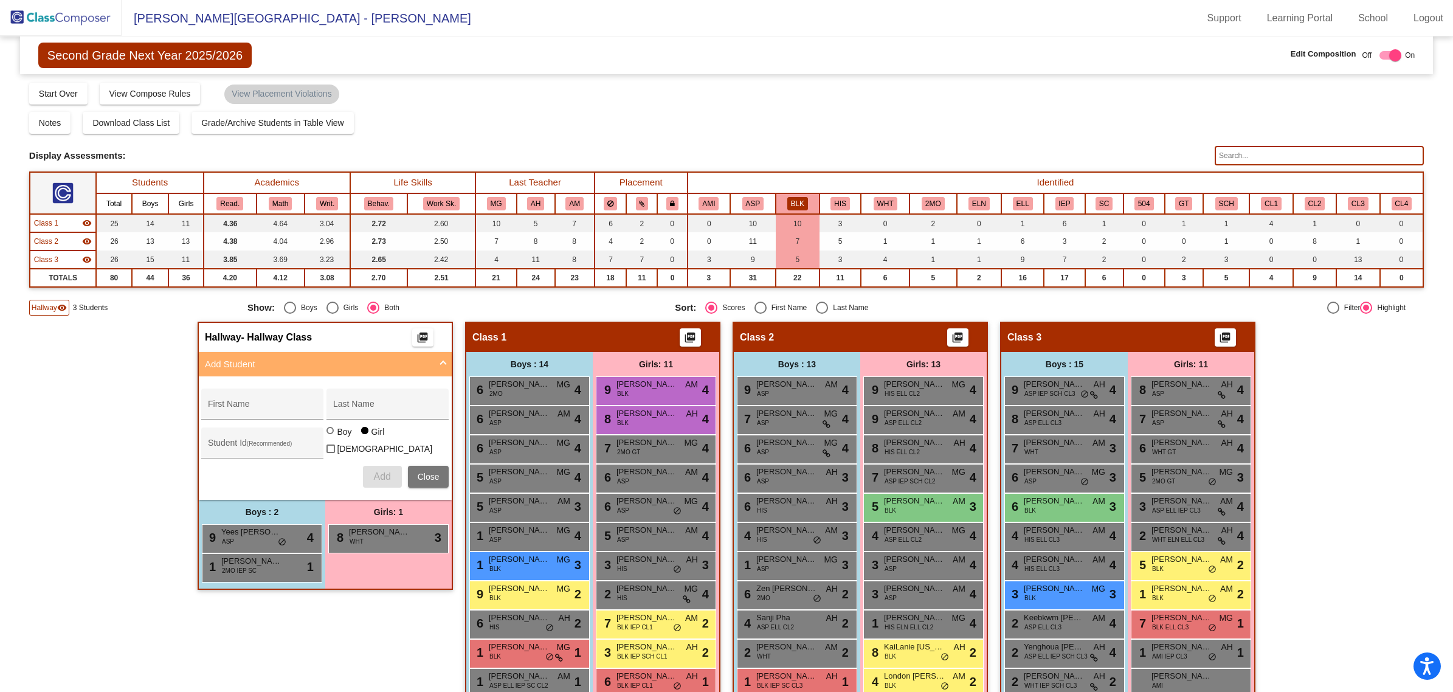
click at [52, 10] on img at bounding box center [61, 18] width 122 height 36
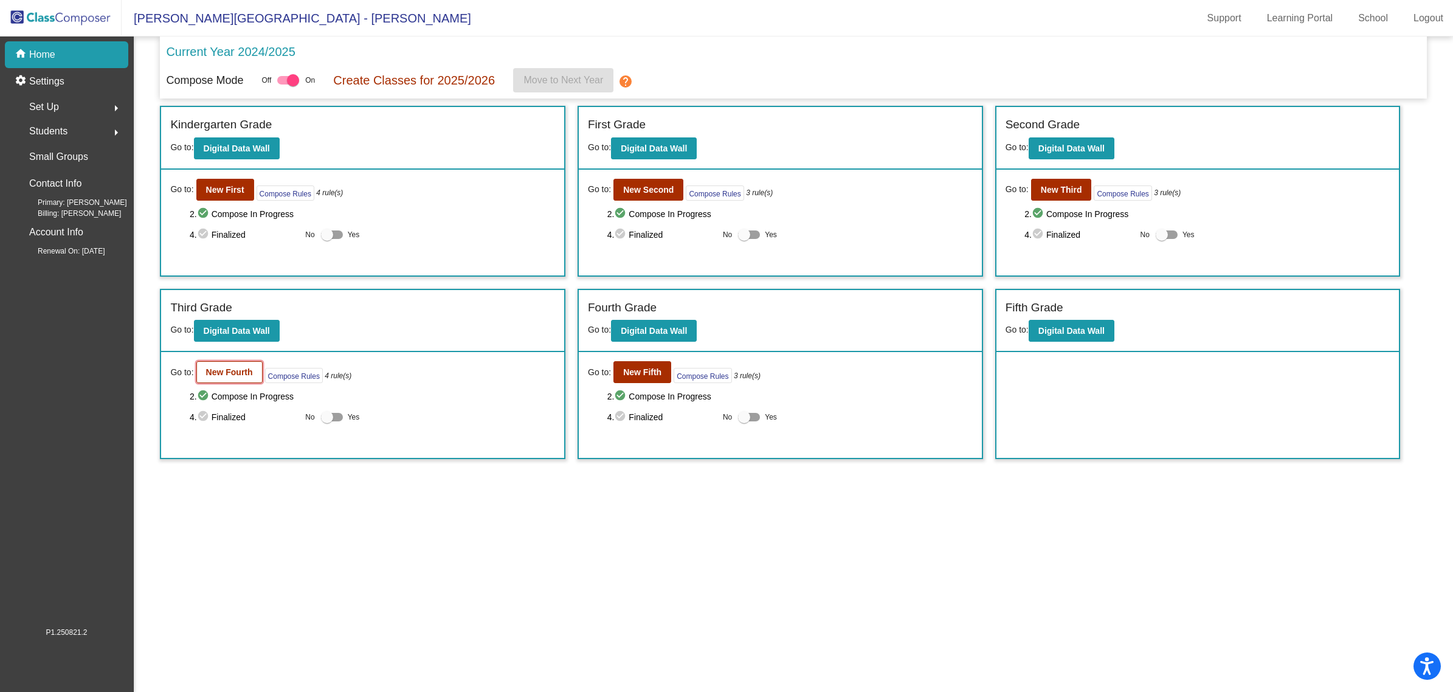
click at [230, 368] on b "New Fourth" at bounding box center [229, 372] width 47 height 10
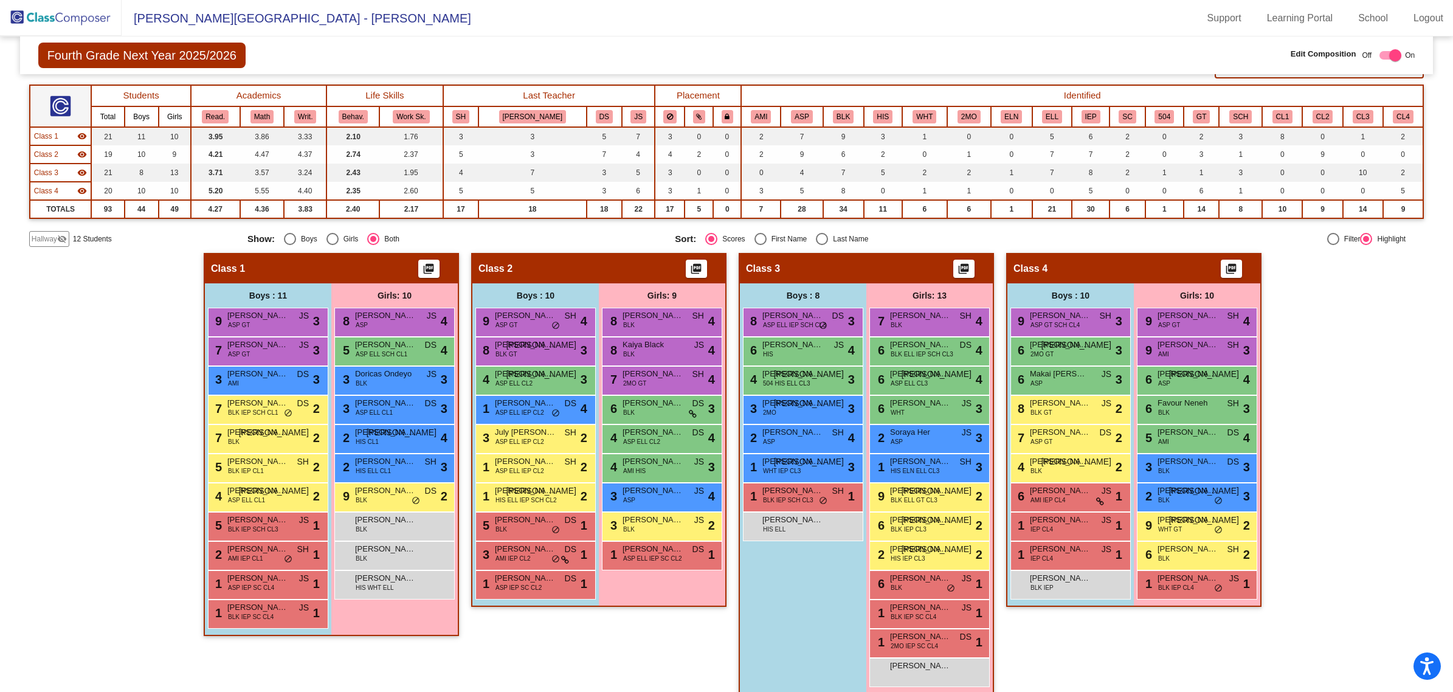
scroll to position [98, 0]
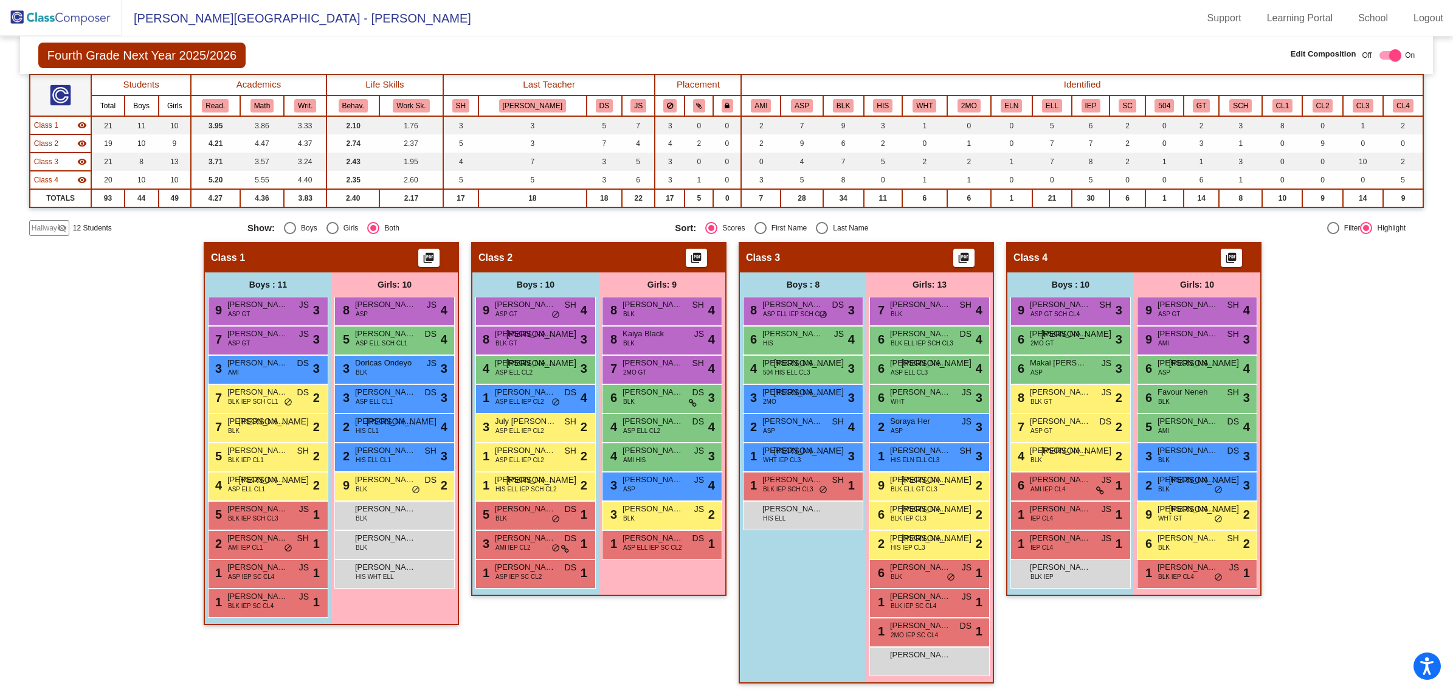
click at [478, 95] on th "SH" at bounding box center [460, 105] width 35 height 21
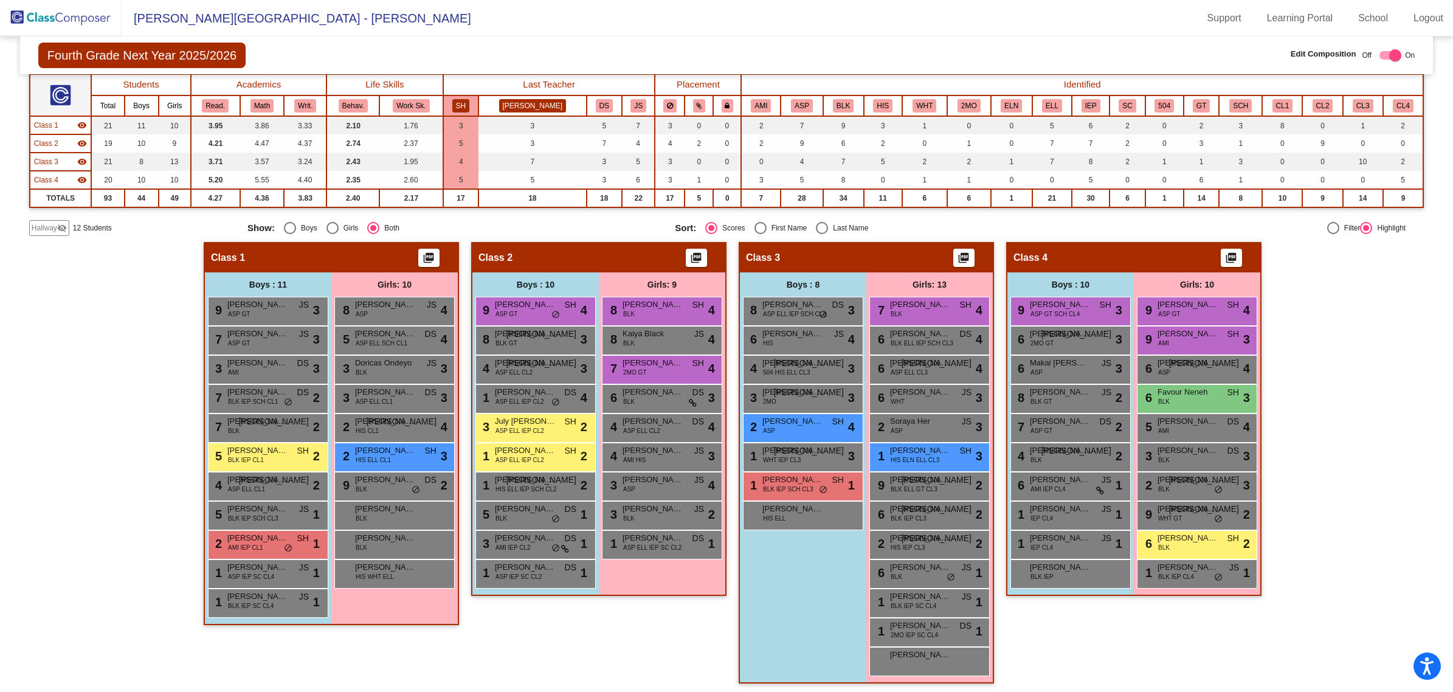
click at [511, 102] on button "[PERSON_NAME]" at bounding box center [532, 105] width 67 height 13
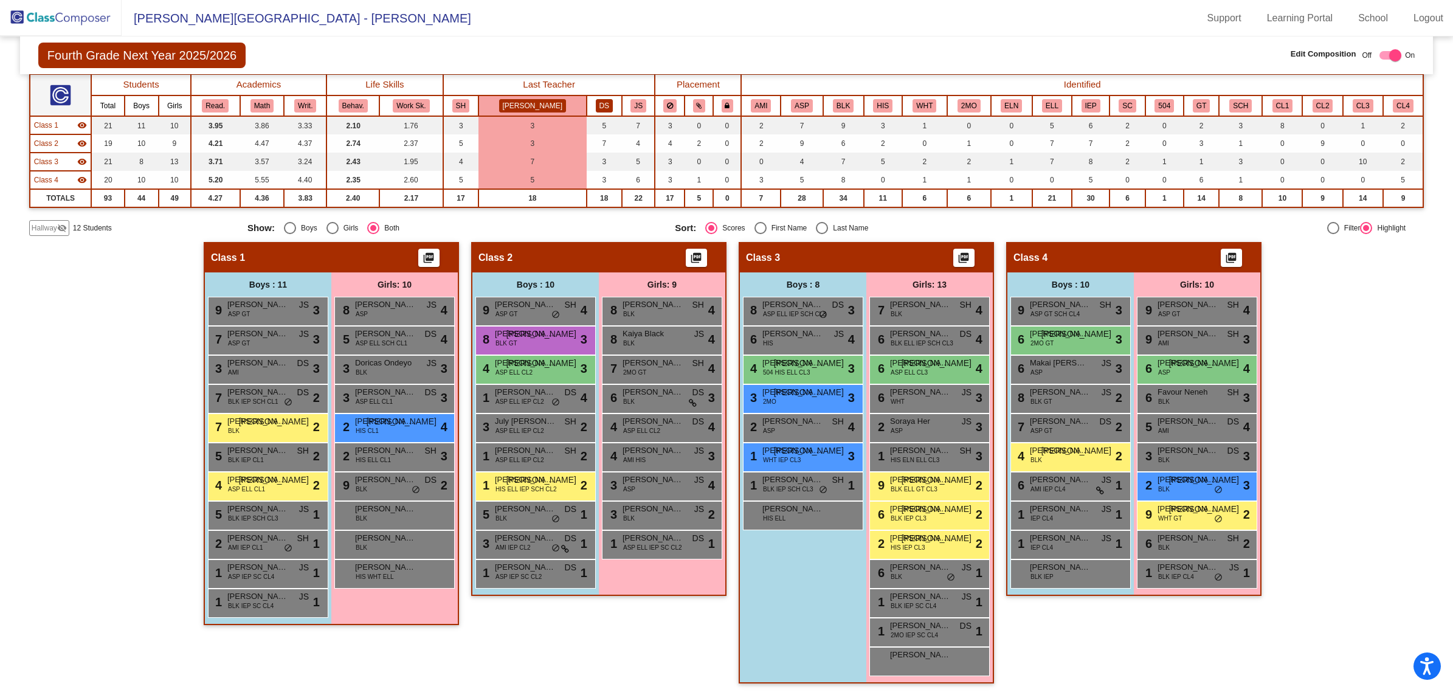
click at [596, 102] on button "DS" at bounding box center [604, 105] width 17 height 13
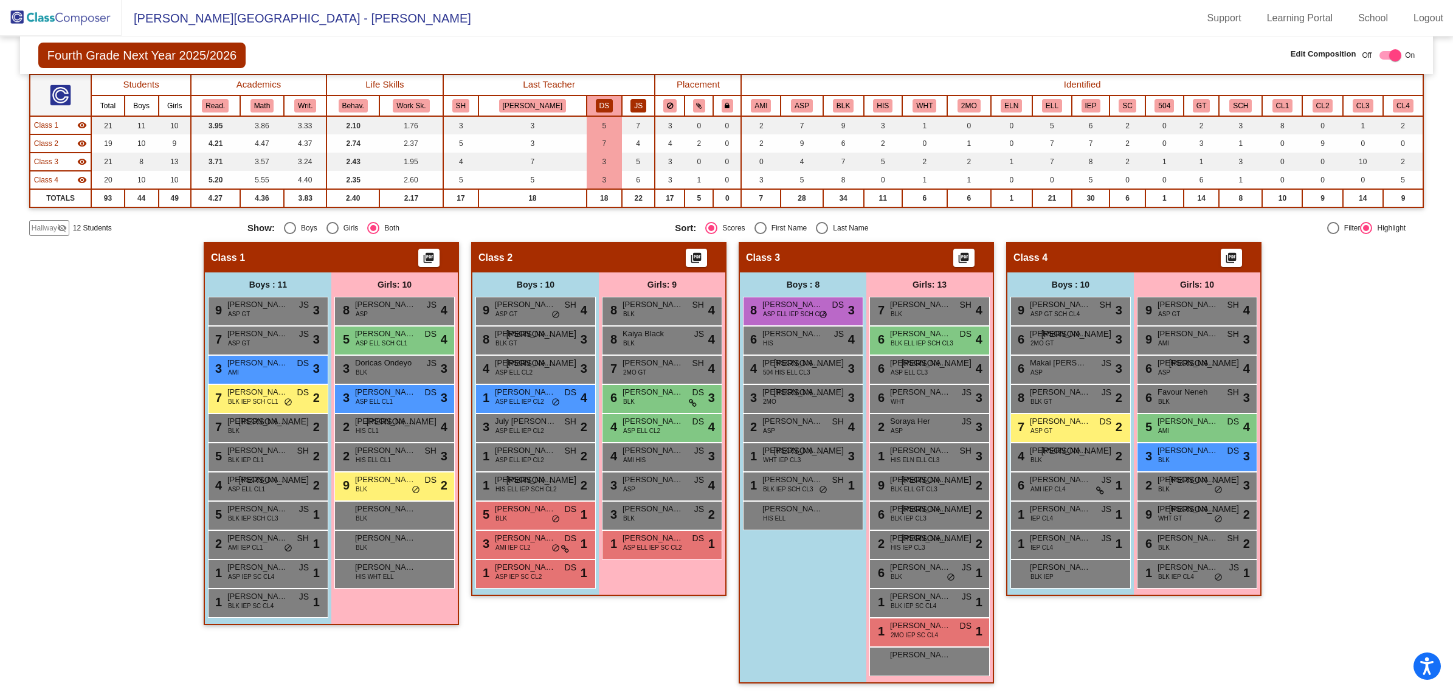
click at [630, 105] on button "JS" at bounding box center [638, 105] width 16 height 13
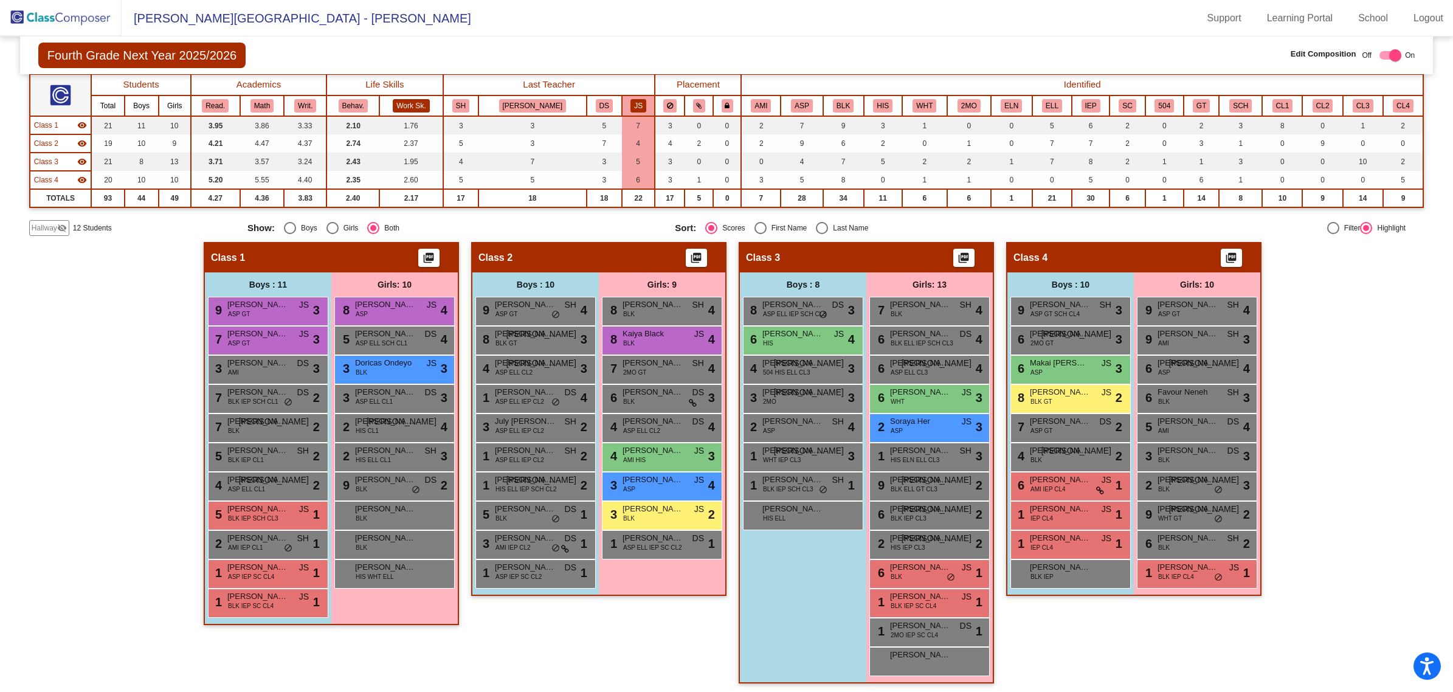
click at [429, 99] on button "Work Sk." at bounding box center [411, 105] width 36 height 13
click at [630, 102] on button "JS" at bounding box center [638, 105] width 16 height 13
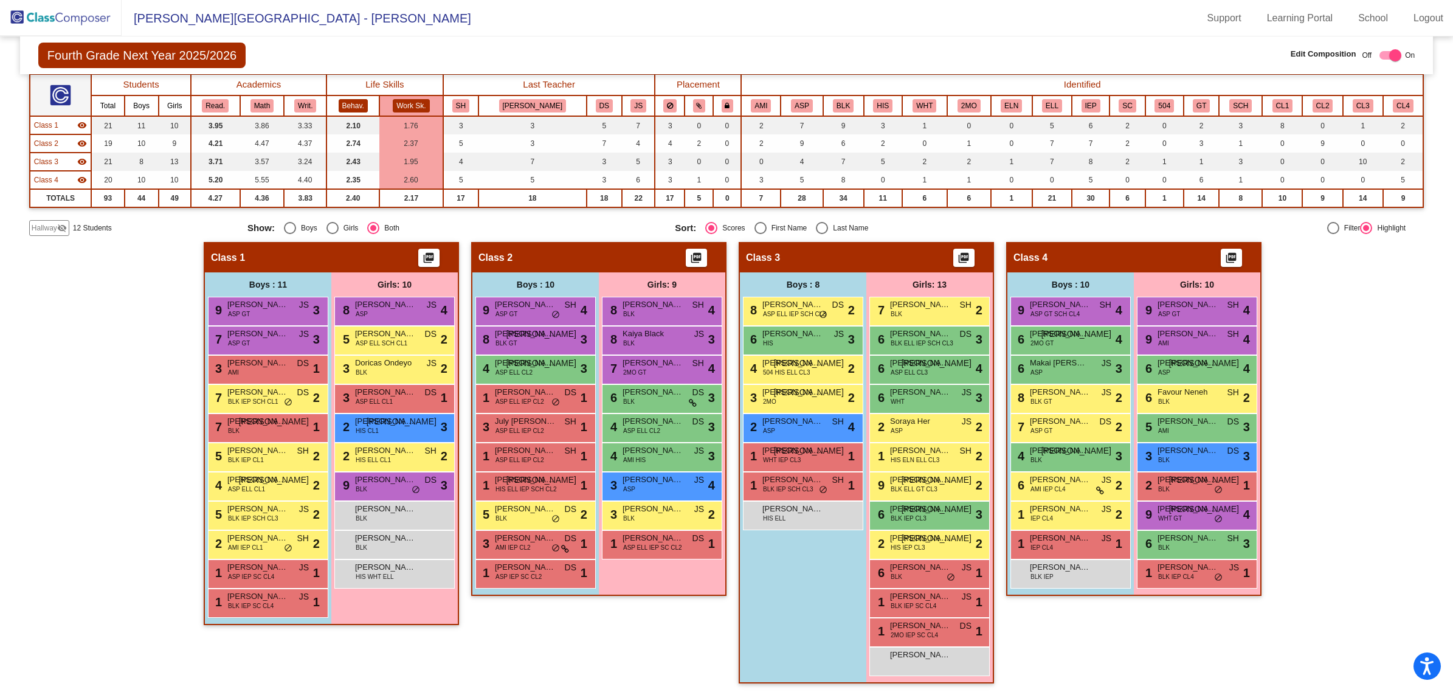
click at [368, 103] on button "Behav." at bounding box center [353, 105] width 29 height 13
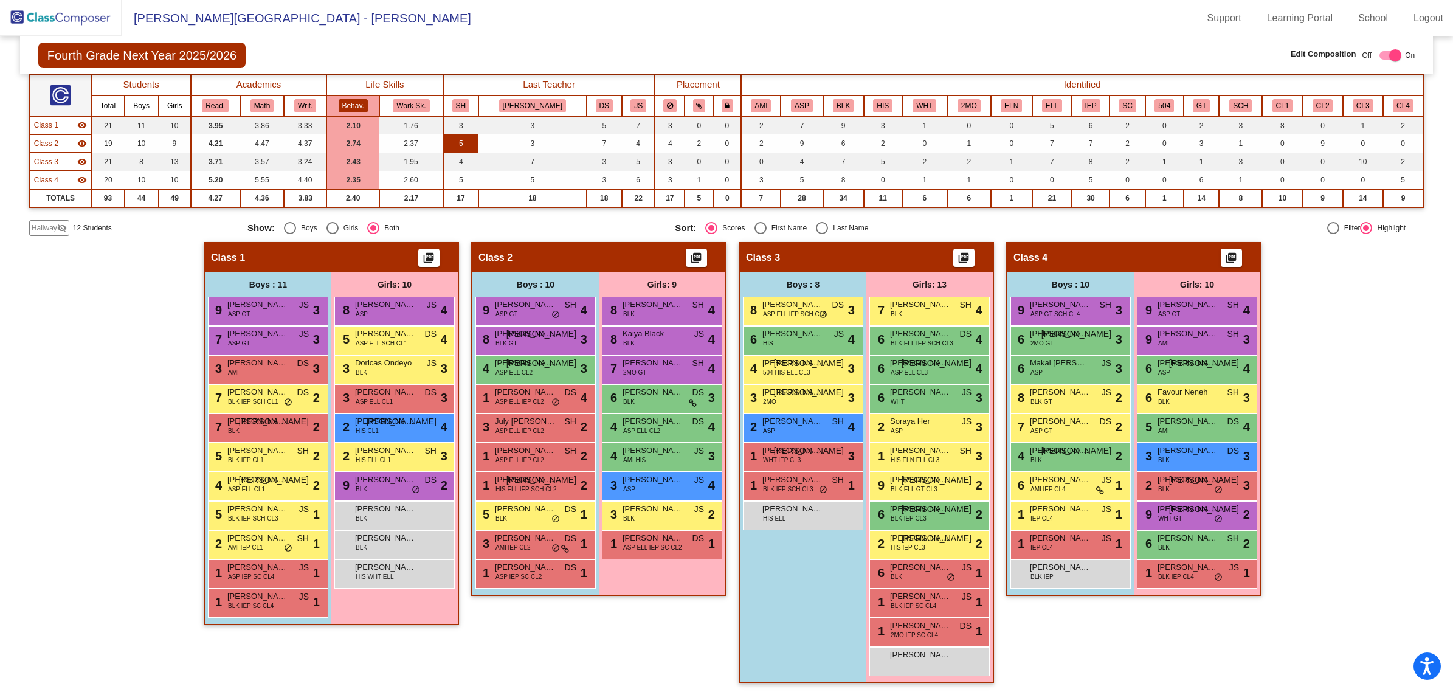
scroll to position [22, 0]
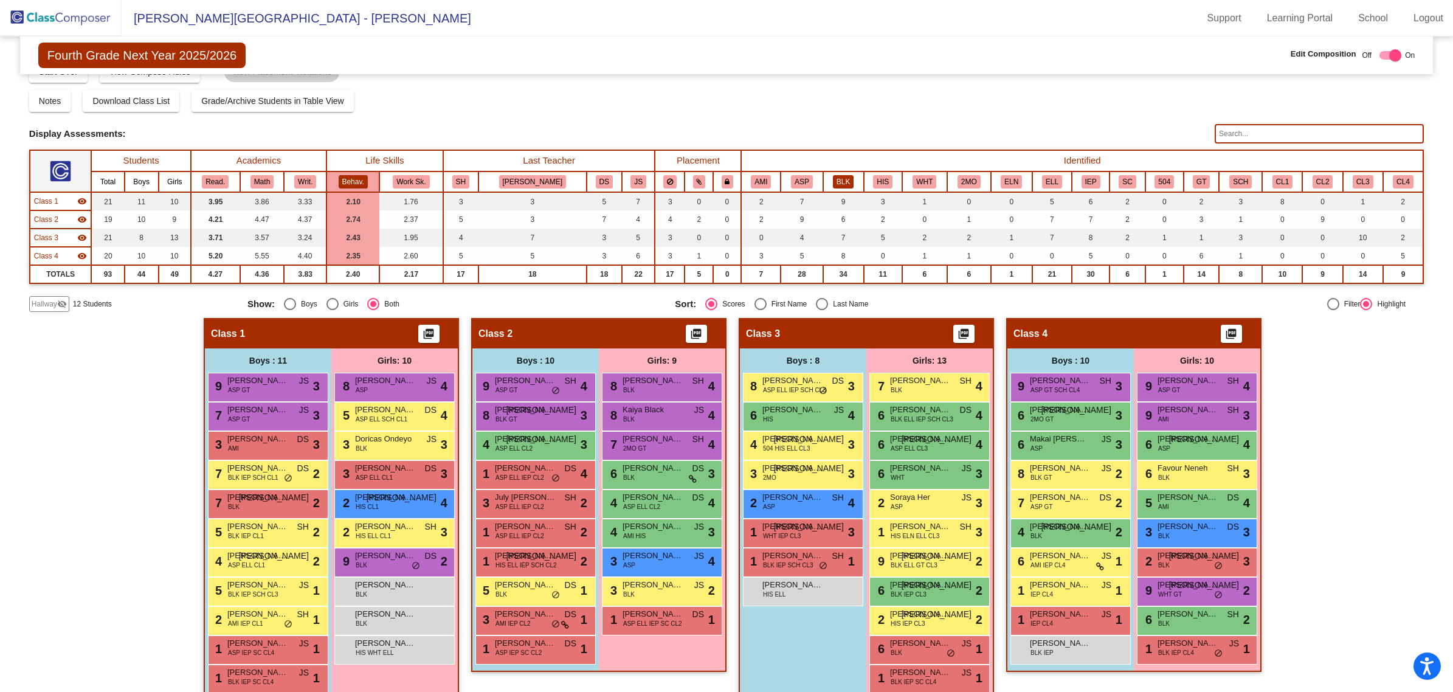
click at [833, 179] on button "BLK" at bounding box center [843, 181] width 21 height 13
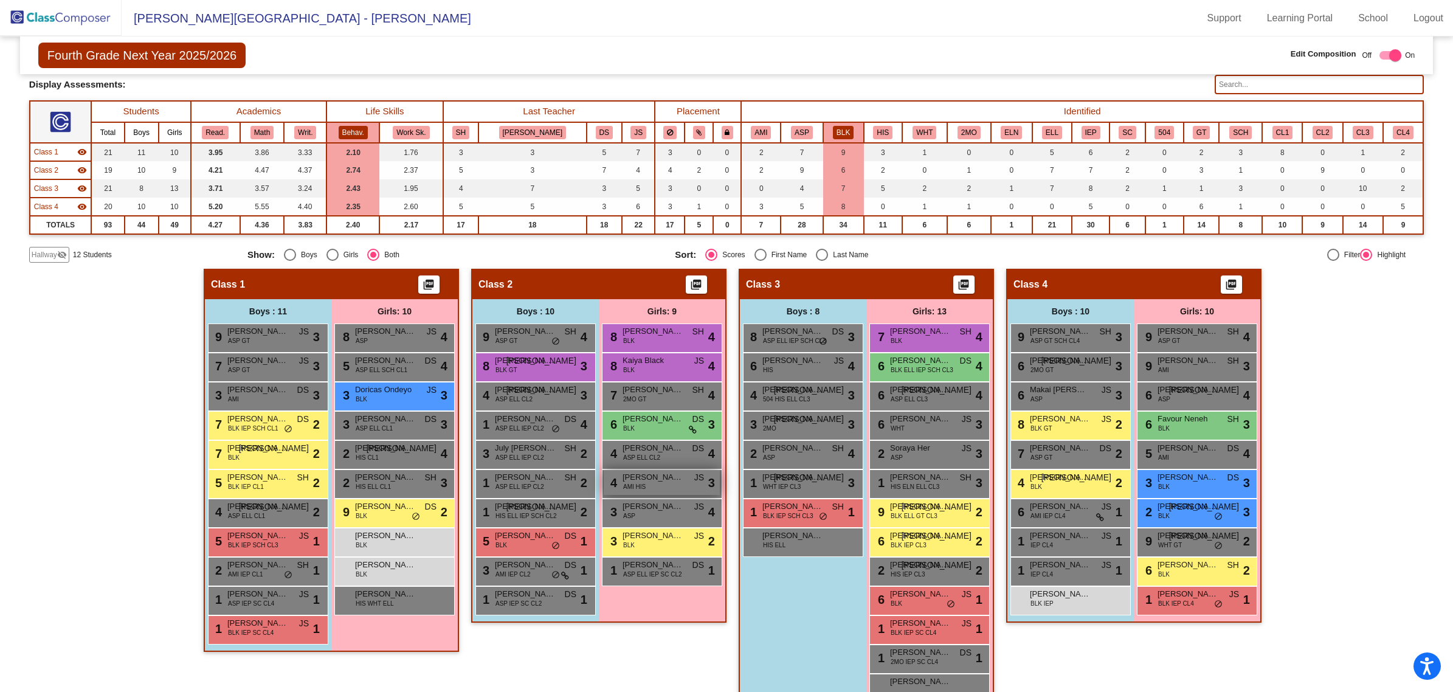
scroll to position [98, 0]
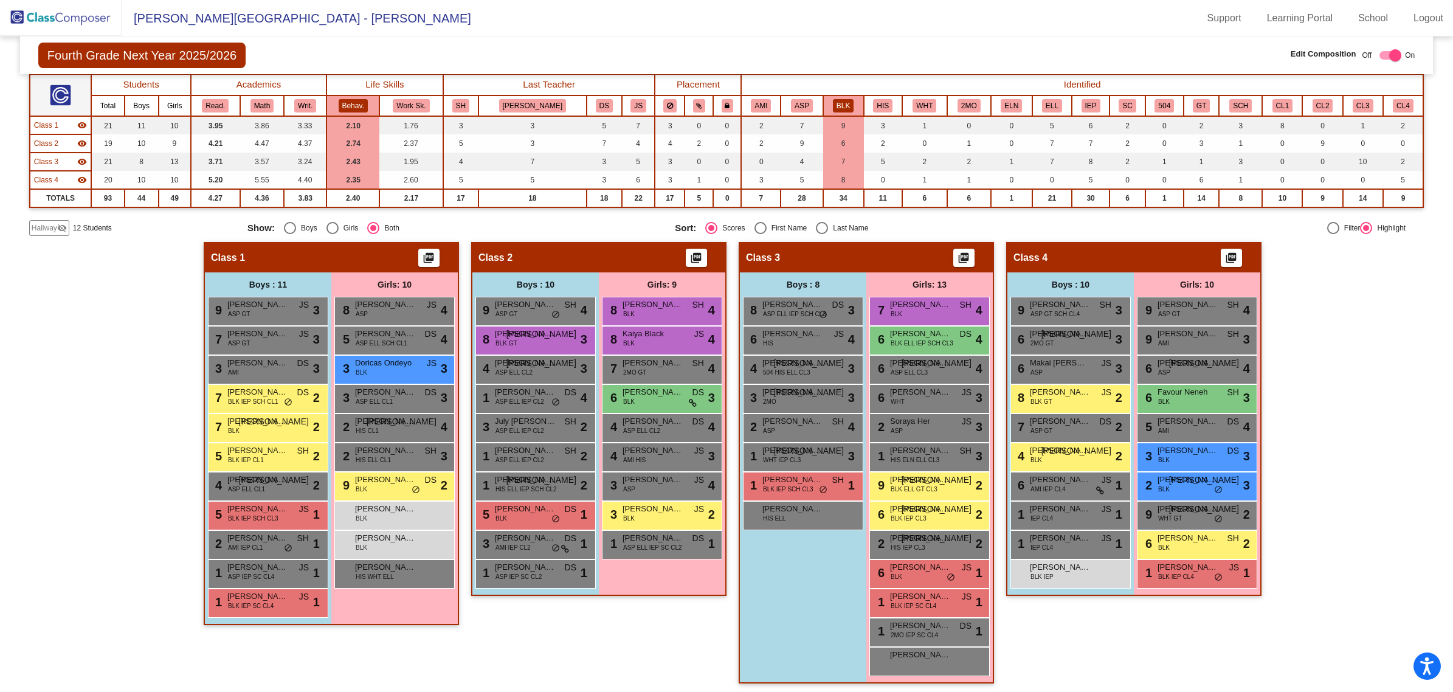
click at [50, 227] on span "Hallway" at bounding box center [45, 227] width 26 height 11
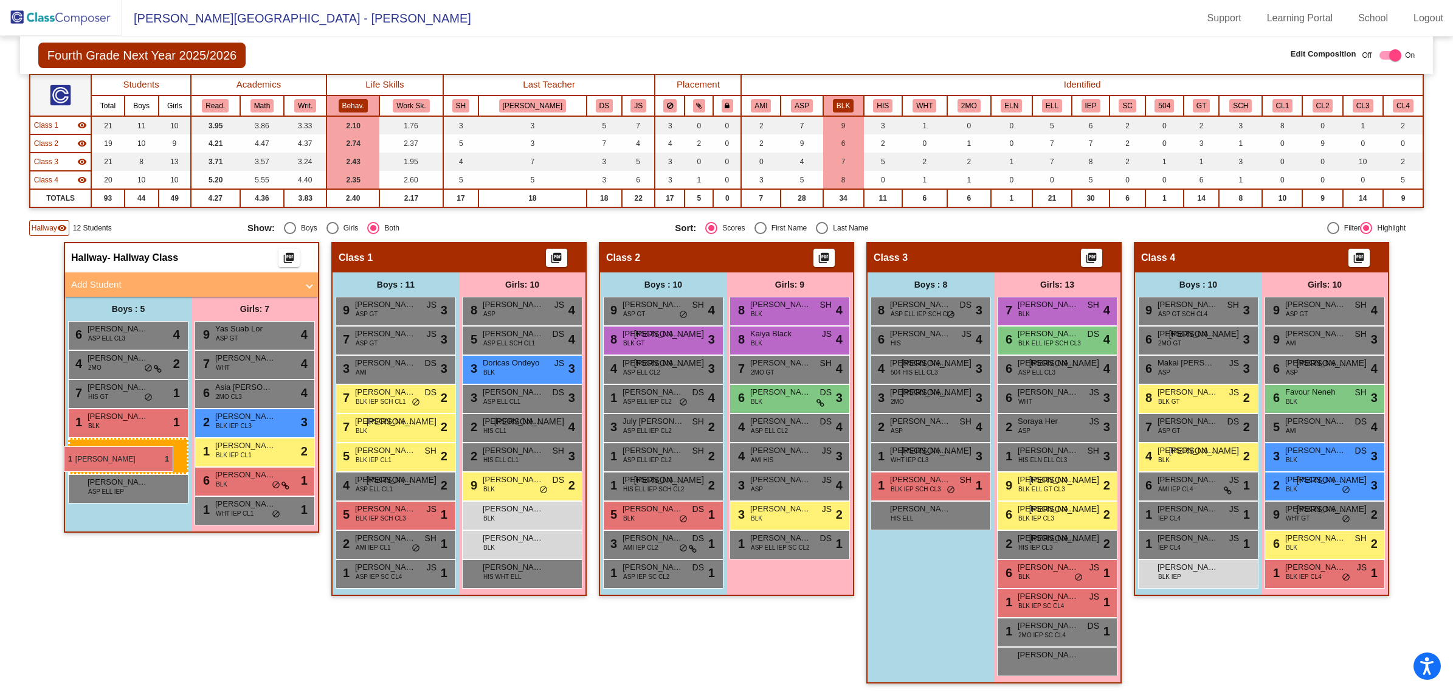
drag, startPoint x: 398, startPoint y: 599, endPoint x: 64, endPoint y: 446, distance: 367.7
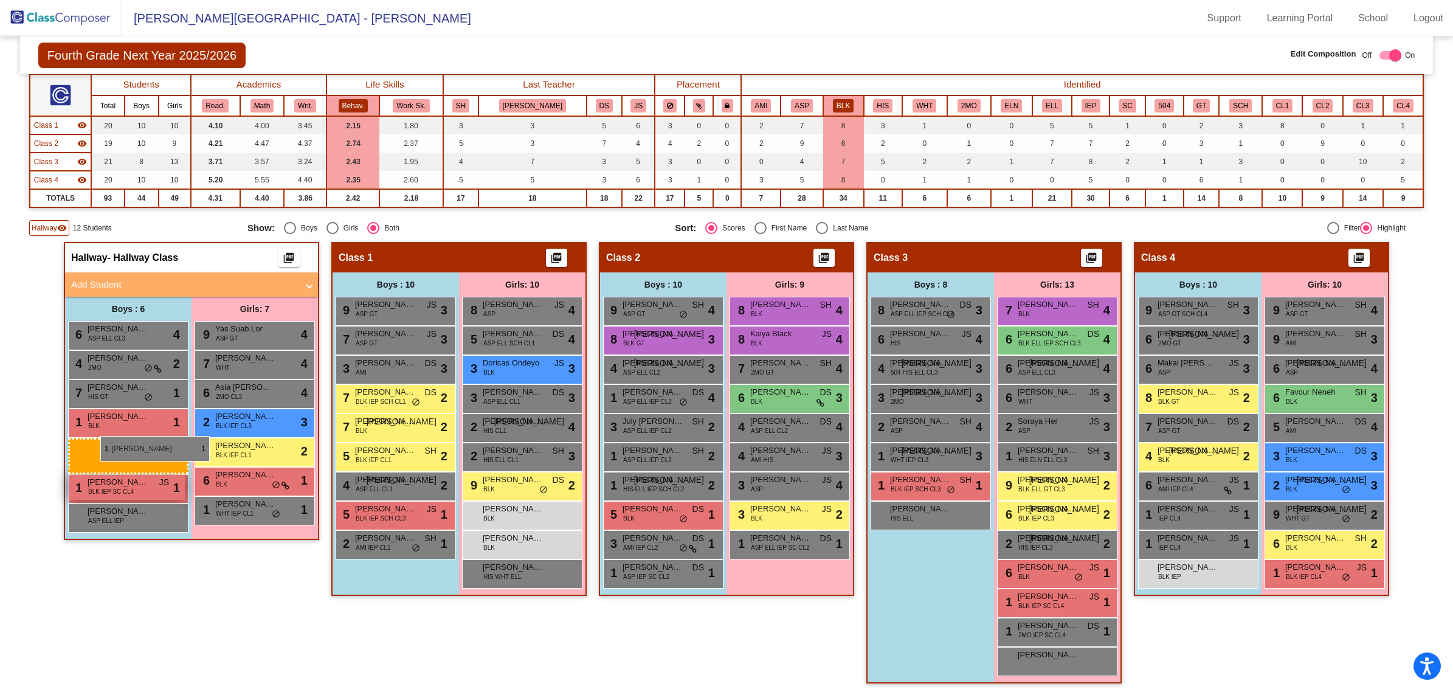
drag, startPoint x: 367, startPoint y: 568, endPoint x: 95, endPoint y: 445, distance: 298.4
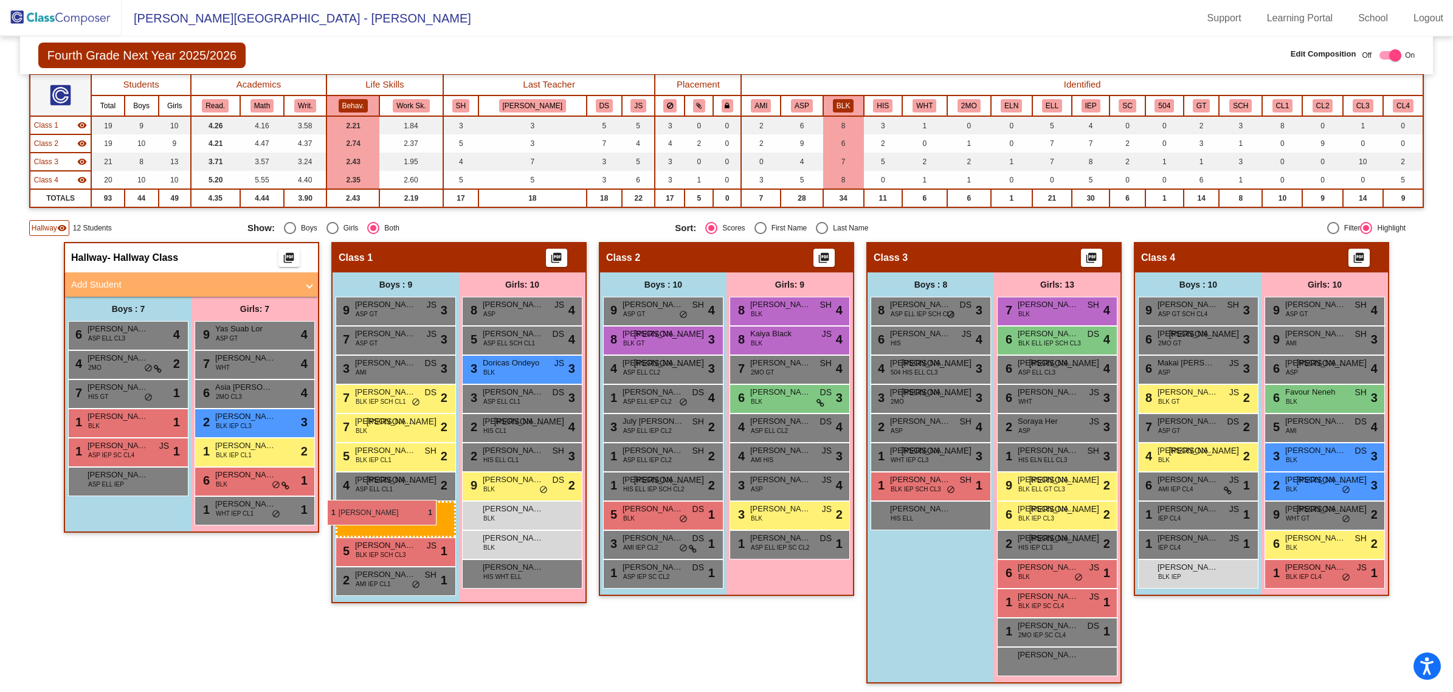
drag, startPoint x: 95, startPoint y: 448, endPoint x: 327, endPoint y: 500, distance: 237.3
drag, startPoint x: 95, startPoint y: 476, endPoint x: 339, endPoint y: 489, distance: 244.1
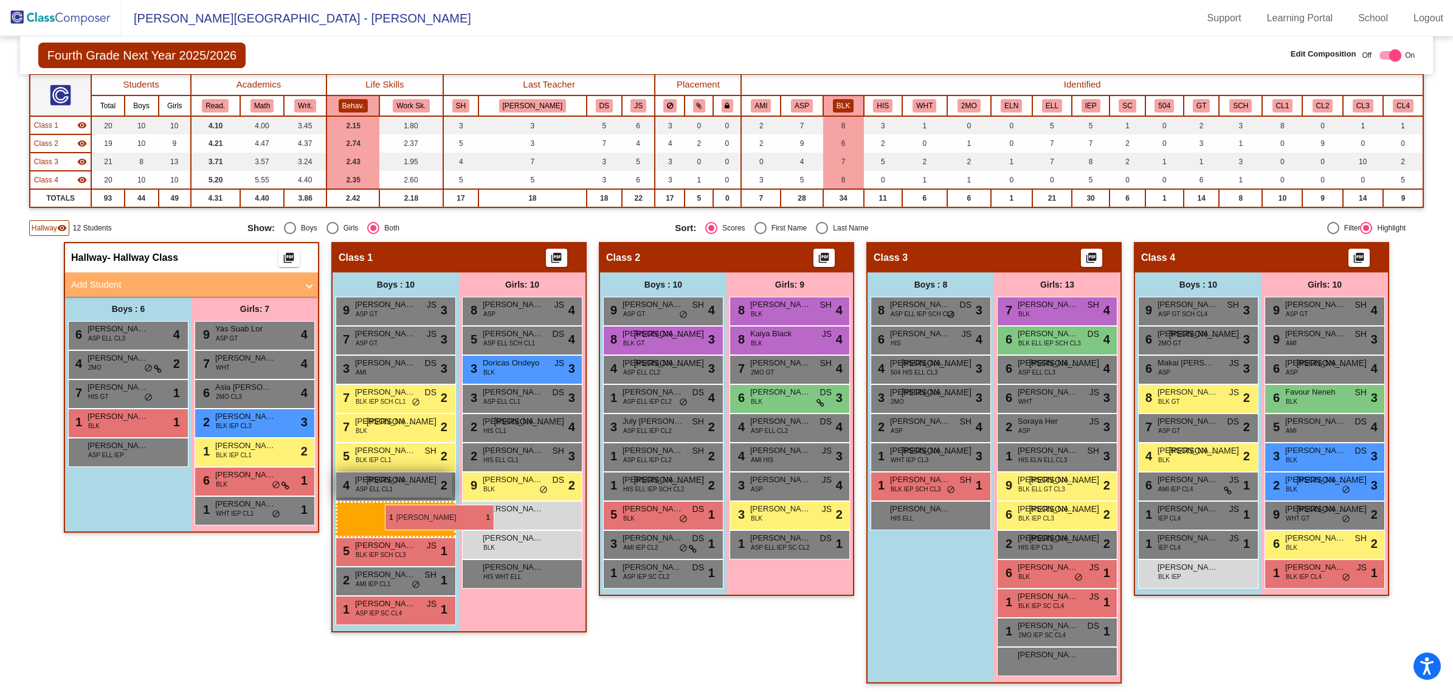
drag, startPoint x: 94, startPoint y: 450, endPoint x: 353, endPoint y: 489, distance: 261.9
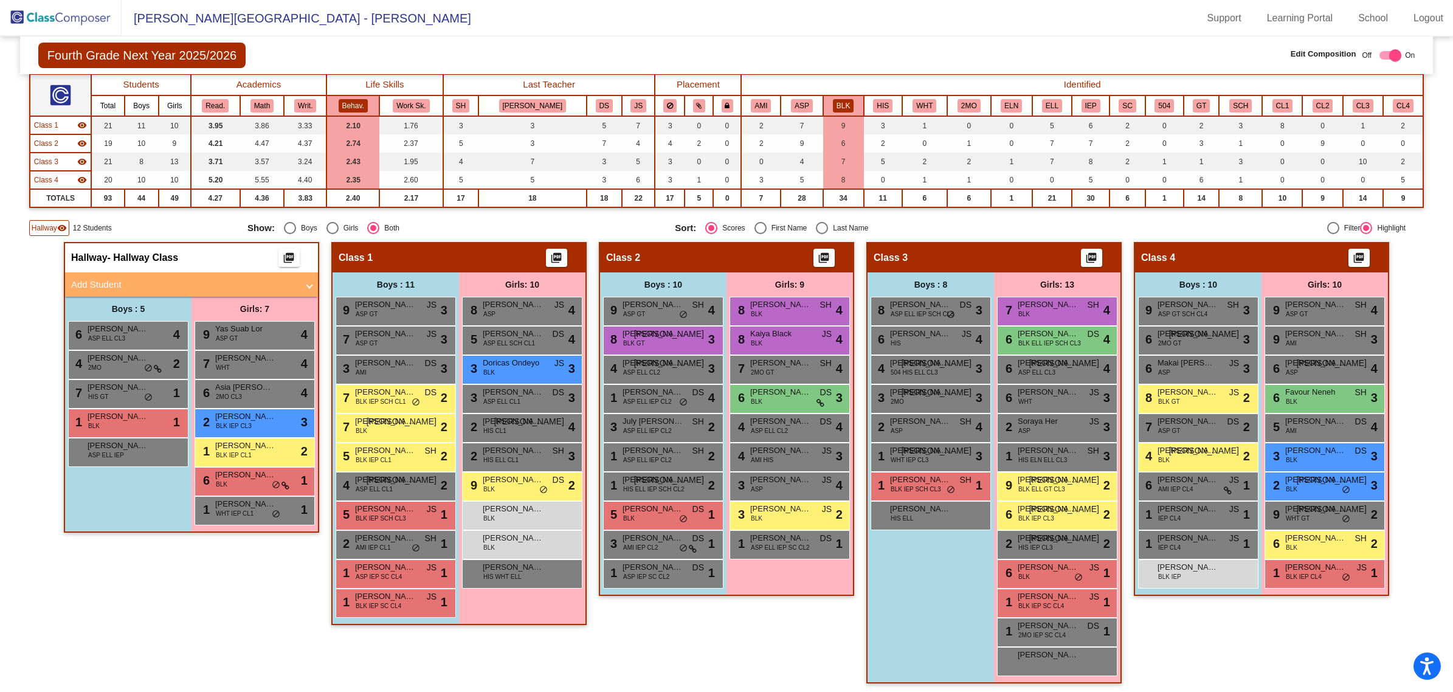
click at [47, 224] on span "Hallway" at bounding box center [45, 227] width 26 height 11
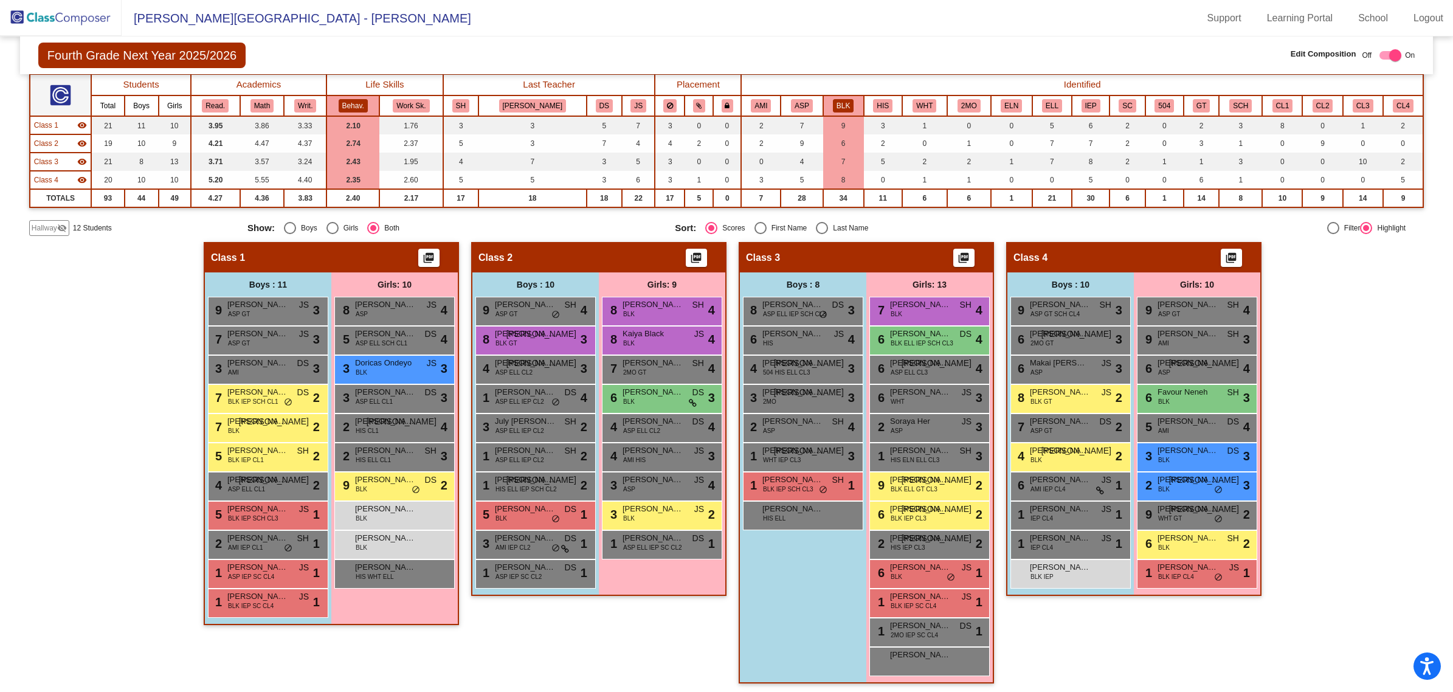
click at [44, 222] on span "Hallway" at bounding box center [45, 227] width 26 height 11
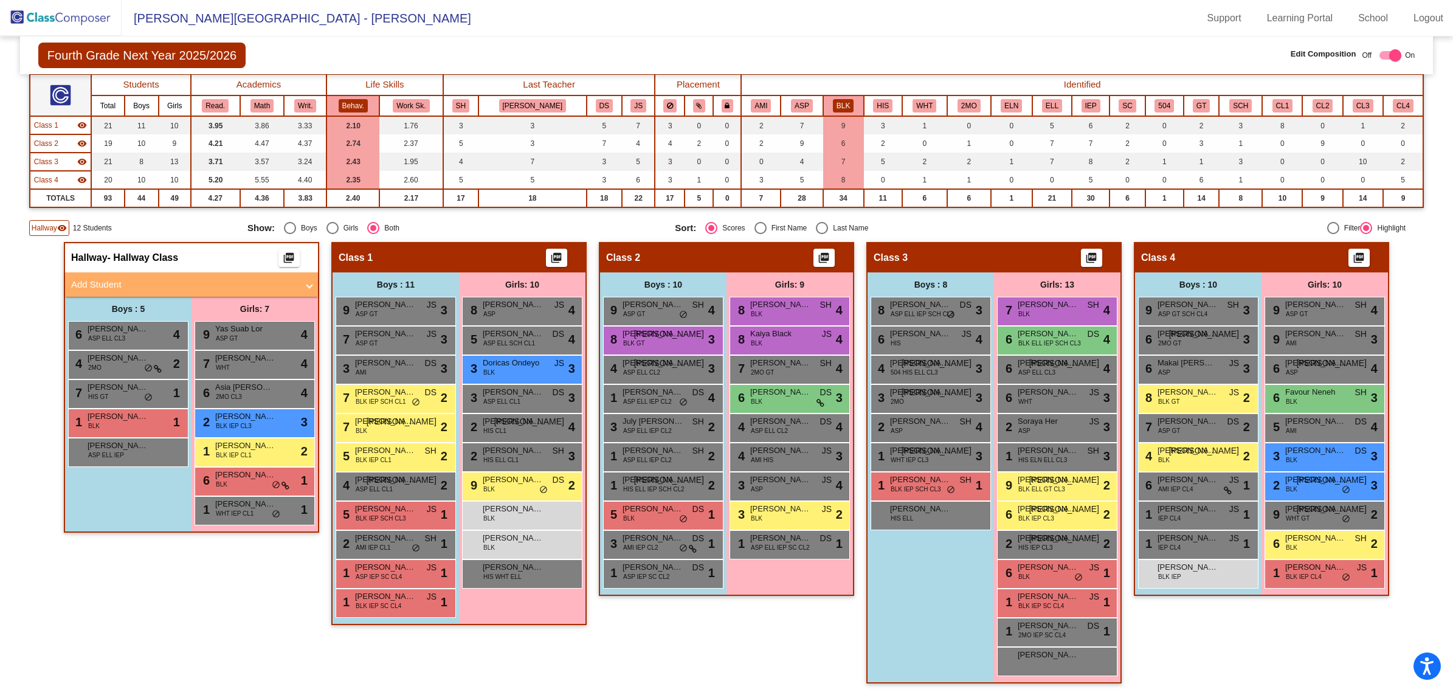
click at [96, 281] on mat-panel-title "Add Student" at bounding box center [184, 285] width 226 height 14
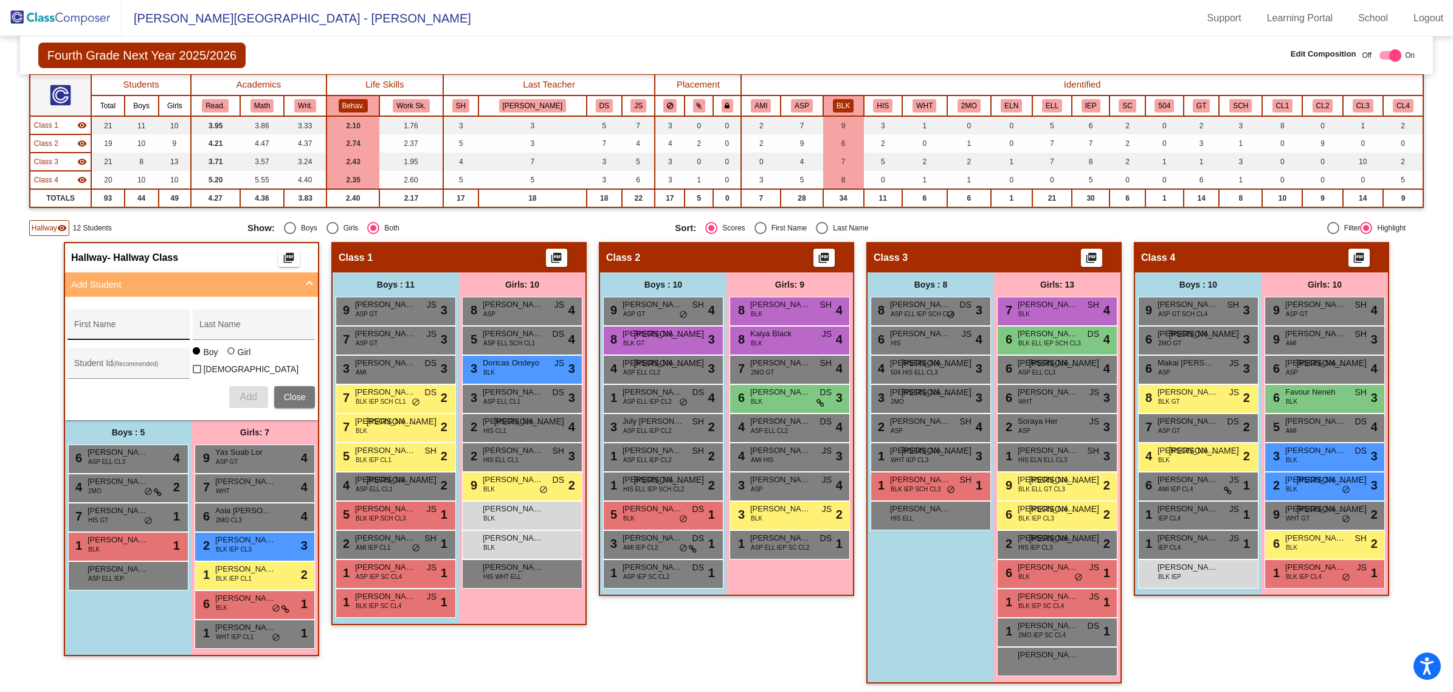
click at [128, 320] on div "First Name" at bounding box center [128, 327] width 109 height 25
type input "Destiny"
type input "Zubawuo"
click at [230, 353] on div at bounding box center [232, 352] width 10 height 10
click at [232, 357] on input "Girl" at bounding box center [232, 357] width 1 height 1
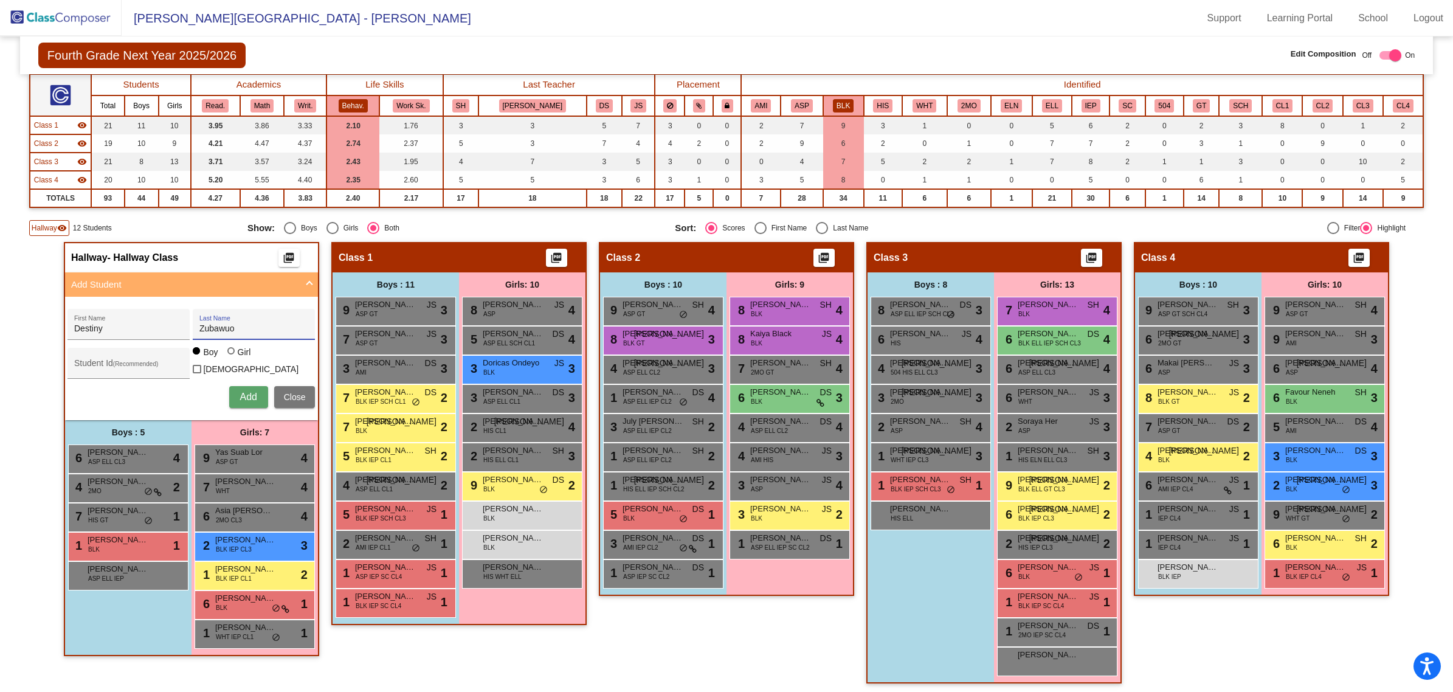
radio input "true"
click at [126, 357] on div "Student Id (Recommended)" at bounding box center [128, 366] width 109 height 25
paste input "63971590"
type input "63971590"
click at [243, 391] on span "Add" at bounding box center [247, 396] width 17 height 10
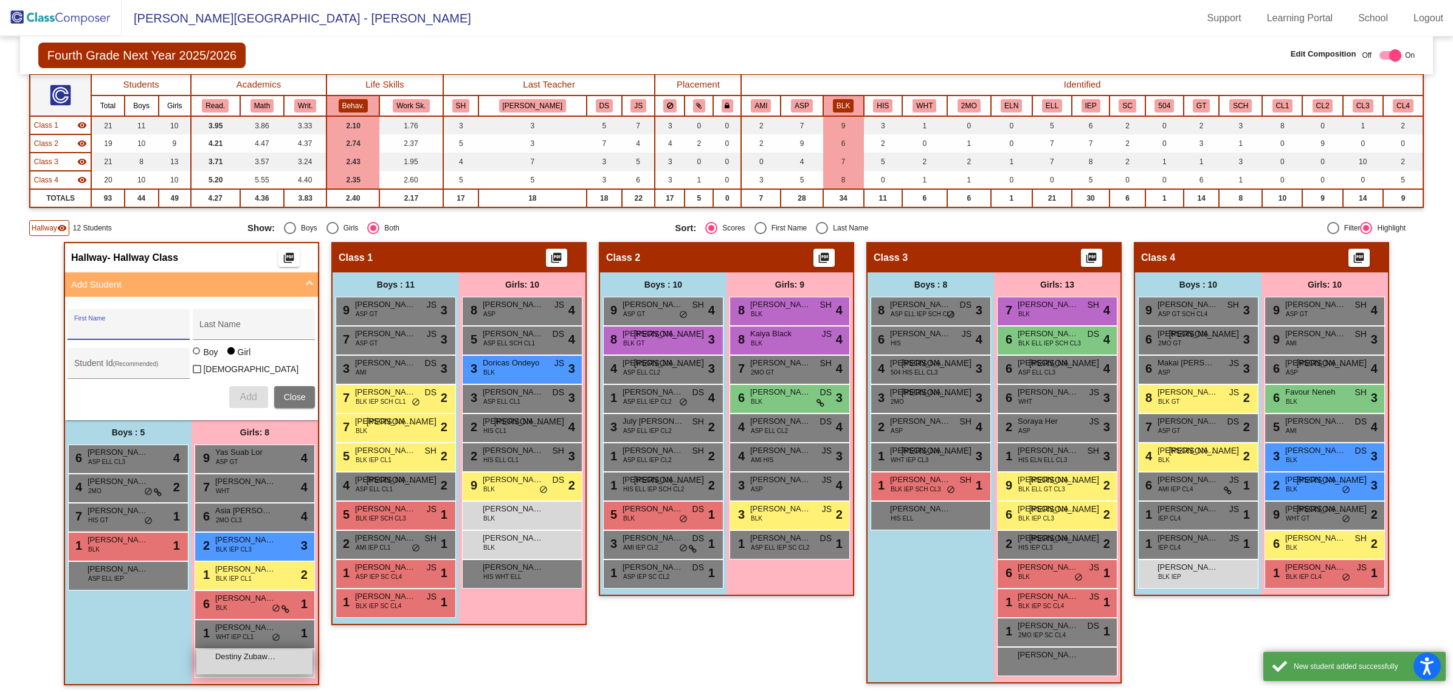
click at [258, 418] on div "Destiny Zubawuo lock do_not_disturb_alt" at bounding box center [254, 661] width 116 height 25
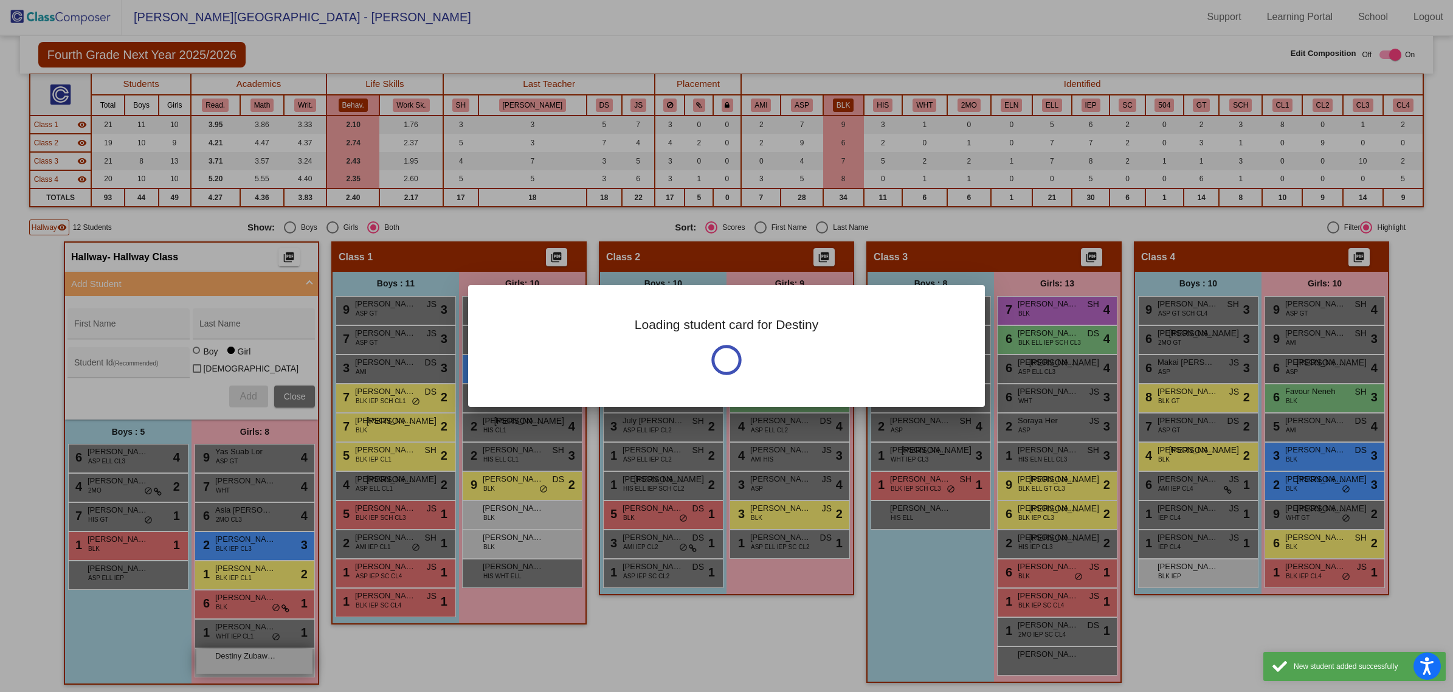
scroll to position [0, 0]
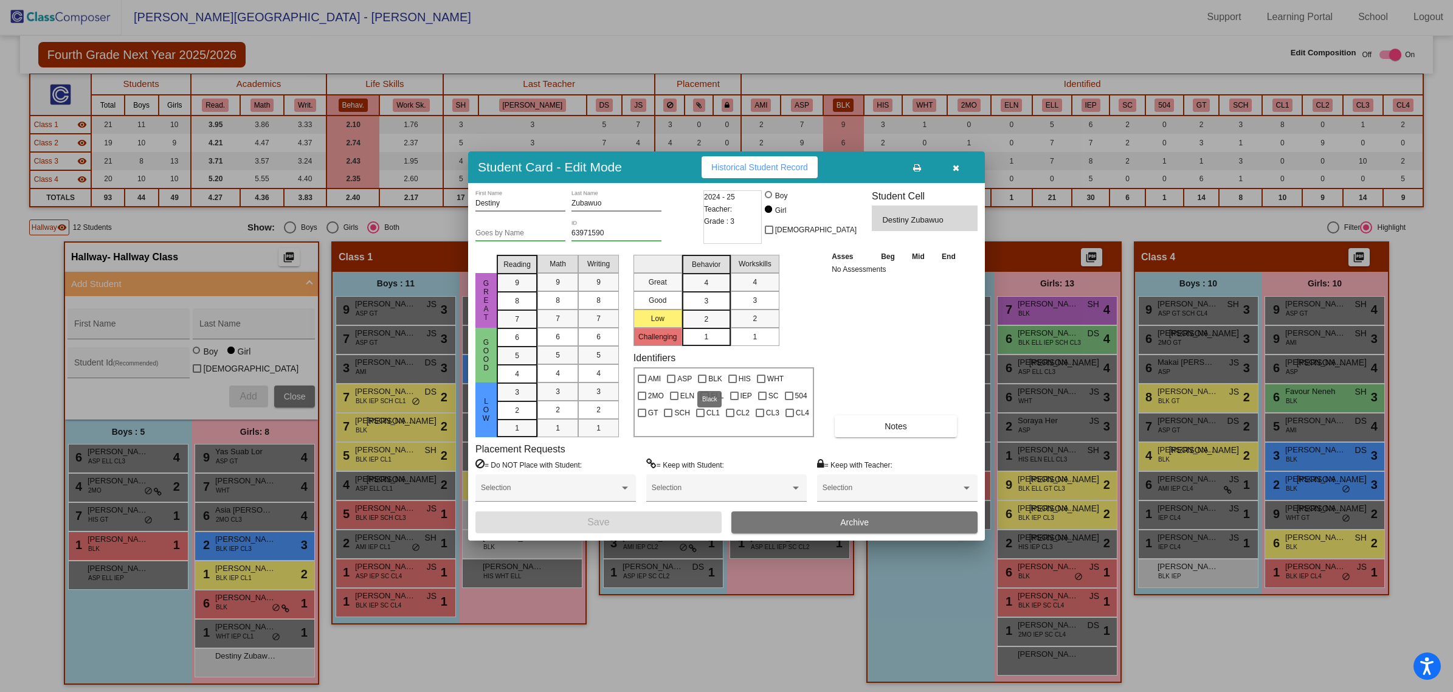
click at [700, 375] on div at bounding box center [702, 378] width 9 height 9
click at [701, 383] on input "BLK" at bounding box center [701, 383] width 1 height 1
checkbox input "true"
click at [669, 418] on button "Save" at bounding box center [598, 522] width 246 height 22
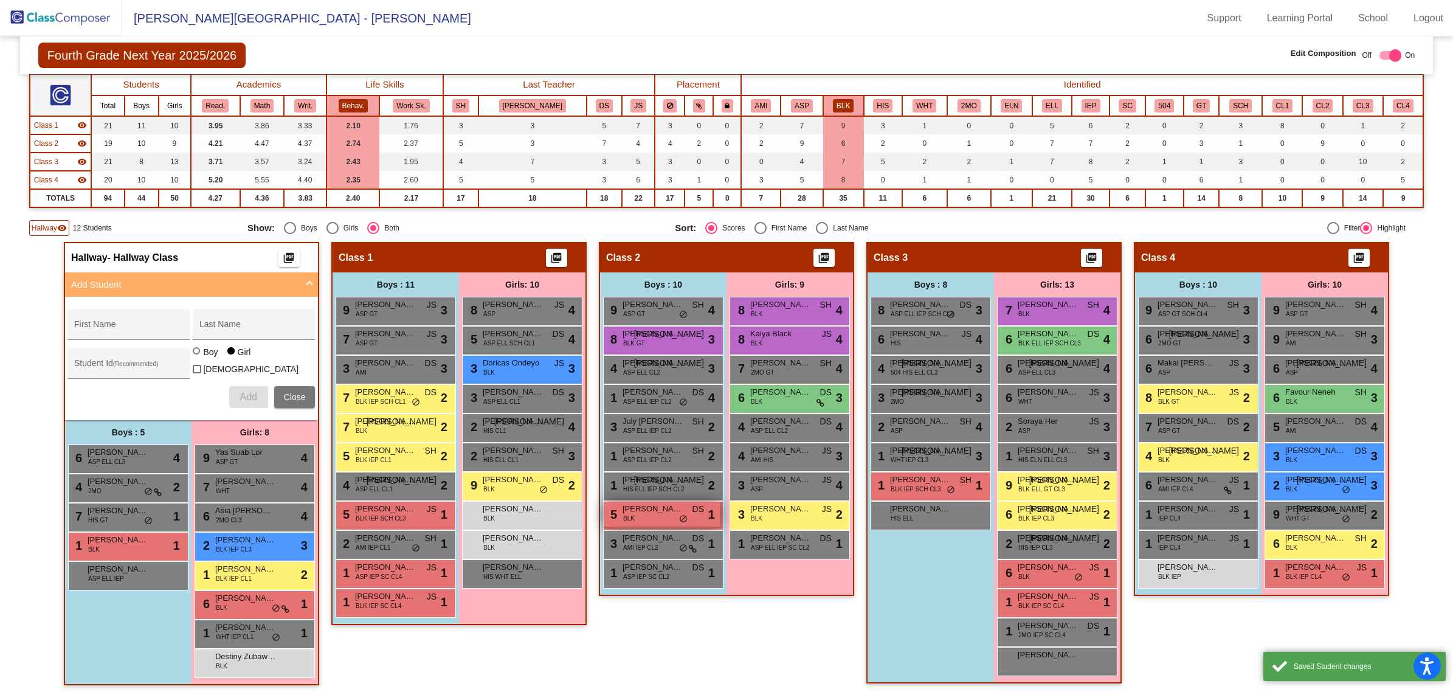
scroll to position [1, 0]
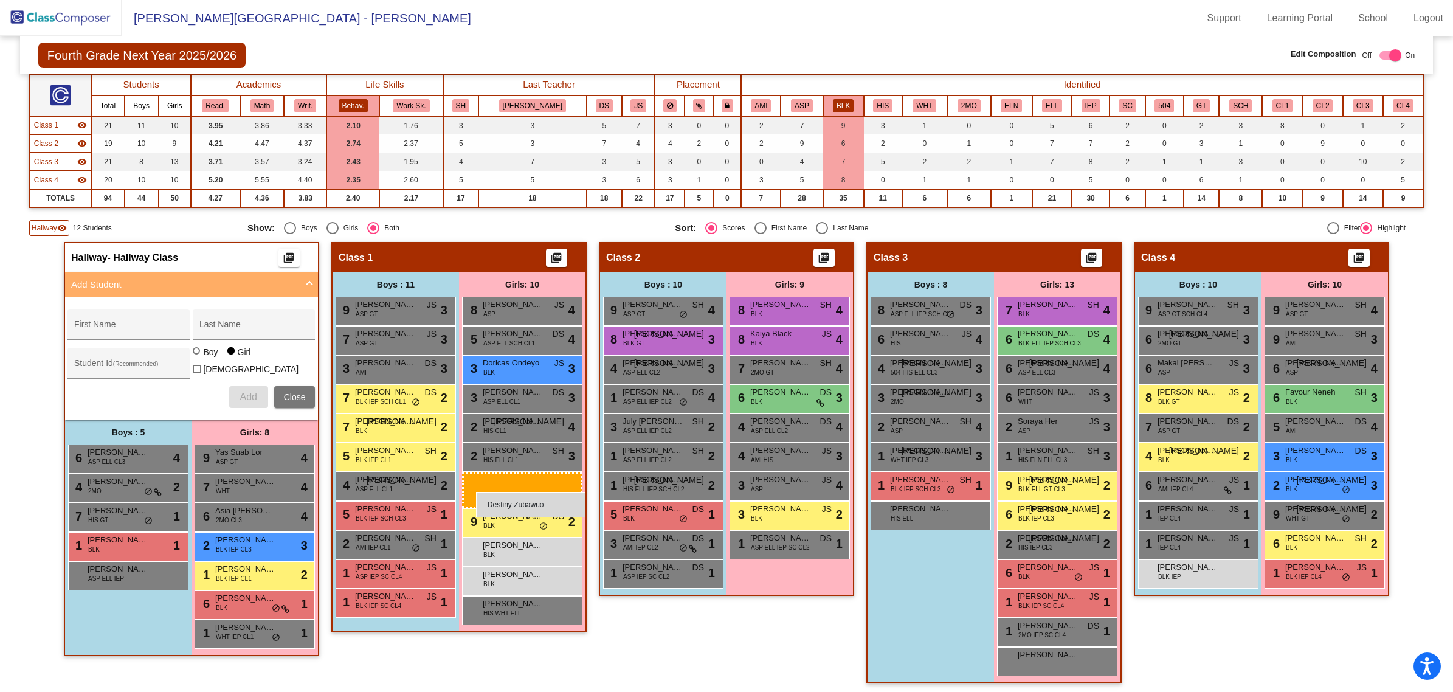
drag, startPoint x: 232, startPoint y: 652, endPoint x: 476, endPoint y: 491, distance: 292.2
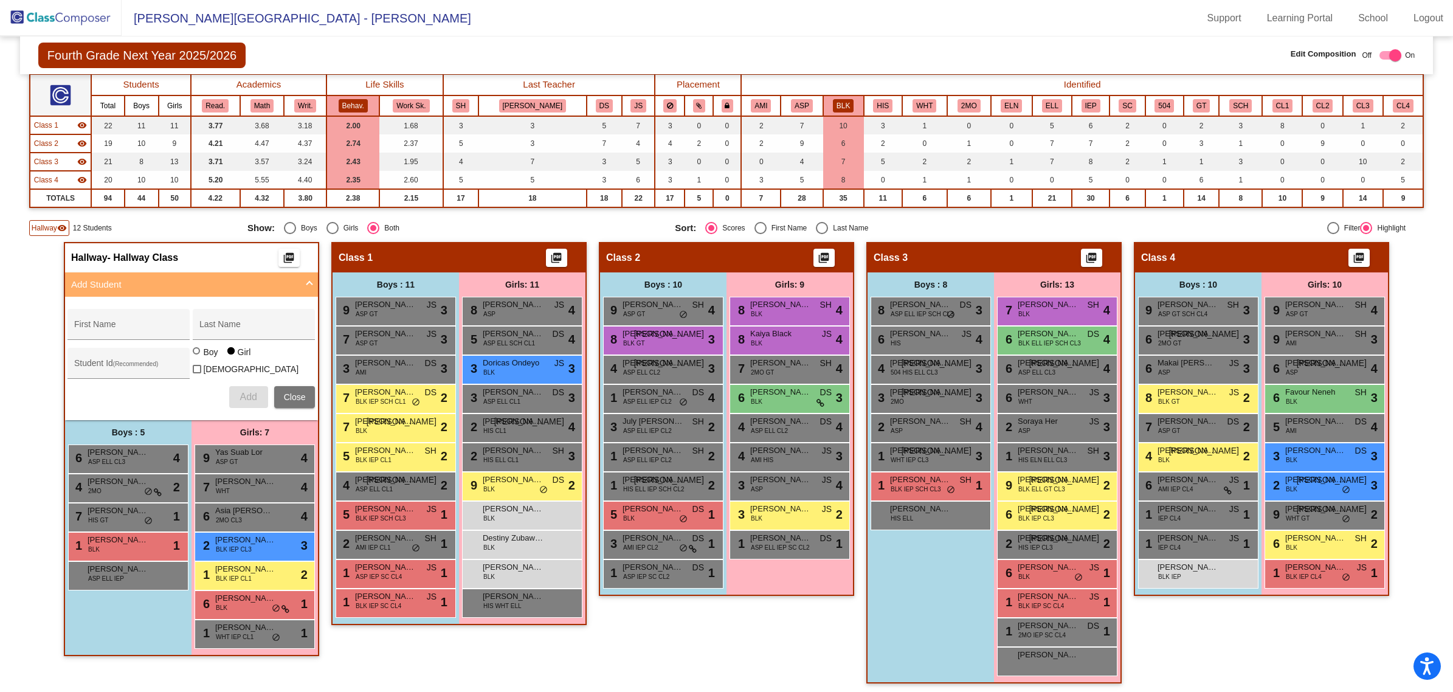
click at [125, 278] on mat-panel-title "Add Student" at bounding box center [184, 285] width 226 height 14
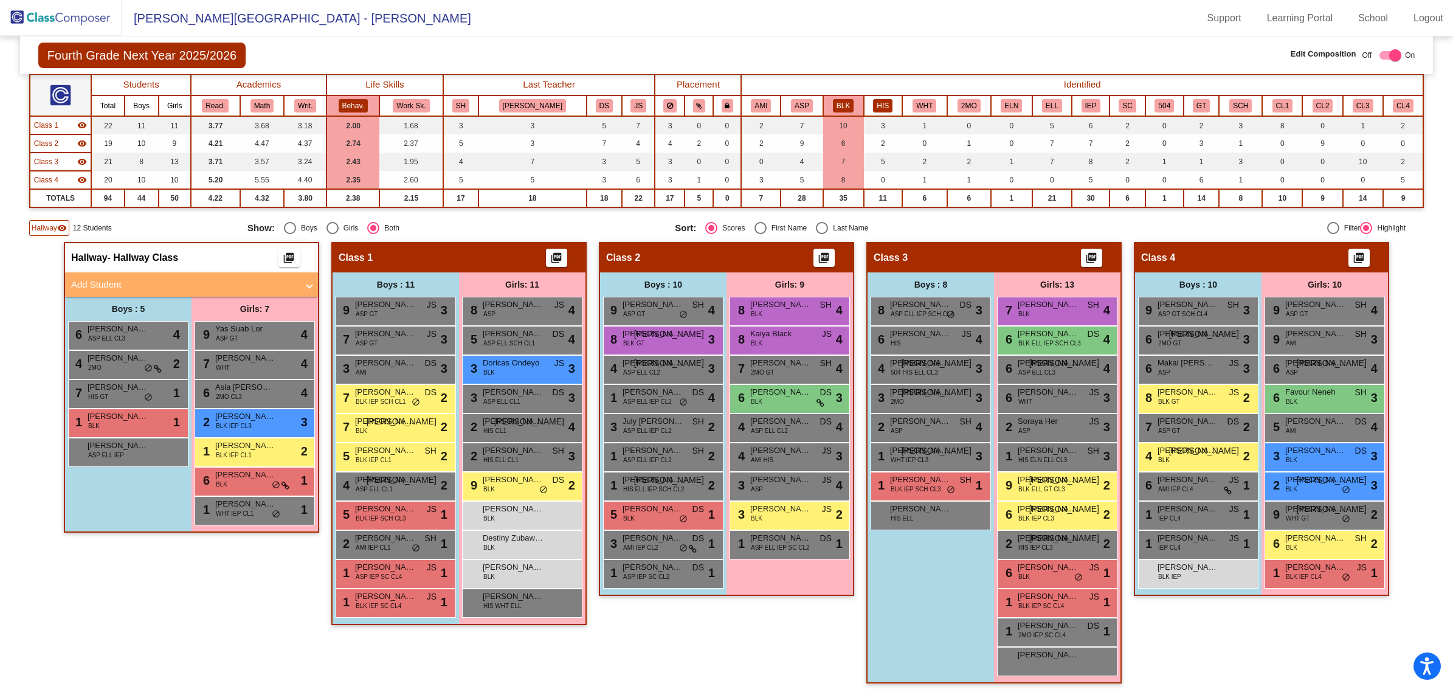
click at [873, 99] on button "HIS" at bounding box center [882, 105] width 19 height 13
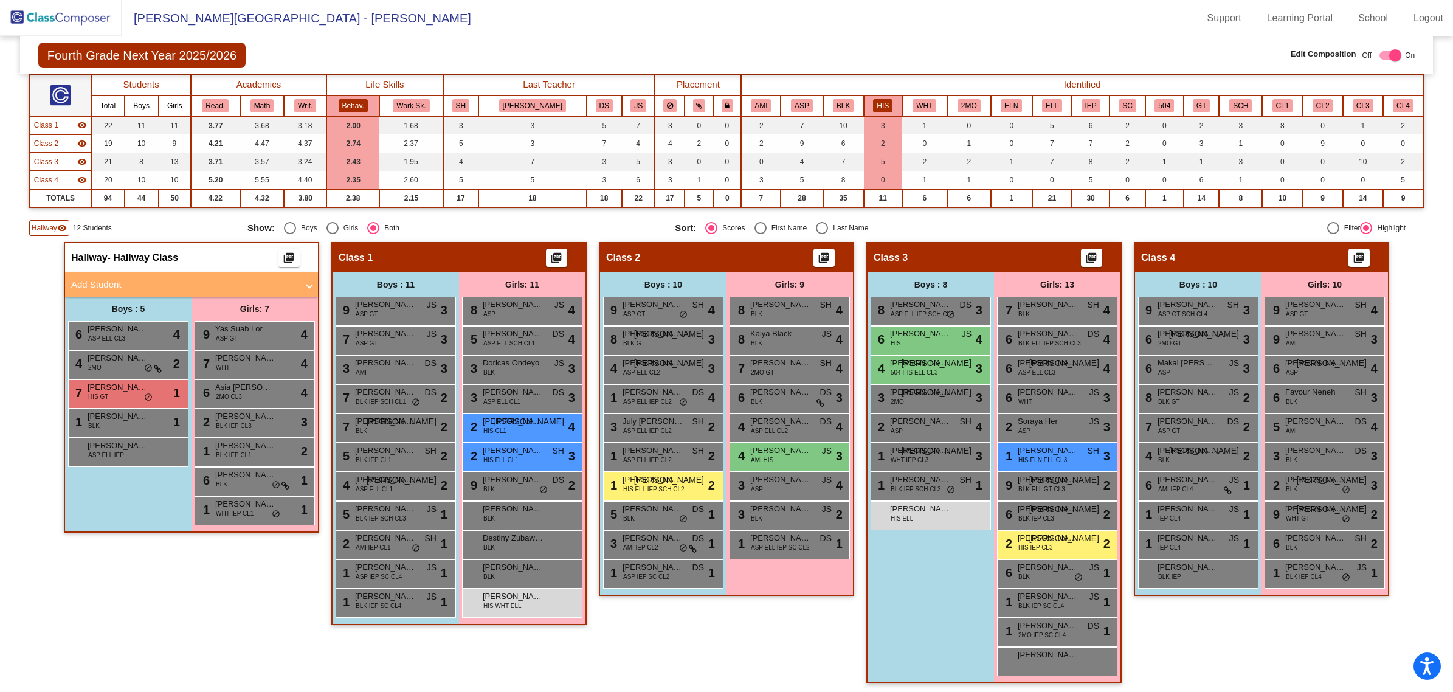
click at [137, 256] on span "- Hallway Class" at bounding box center [143, 258] width 71 height 12
click at [132, 284] on mat-panel-title "Add Student" at bounding box center [184, 285] width 226 height 14
radio input "true"
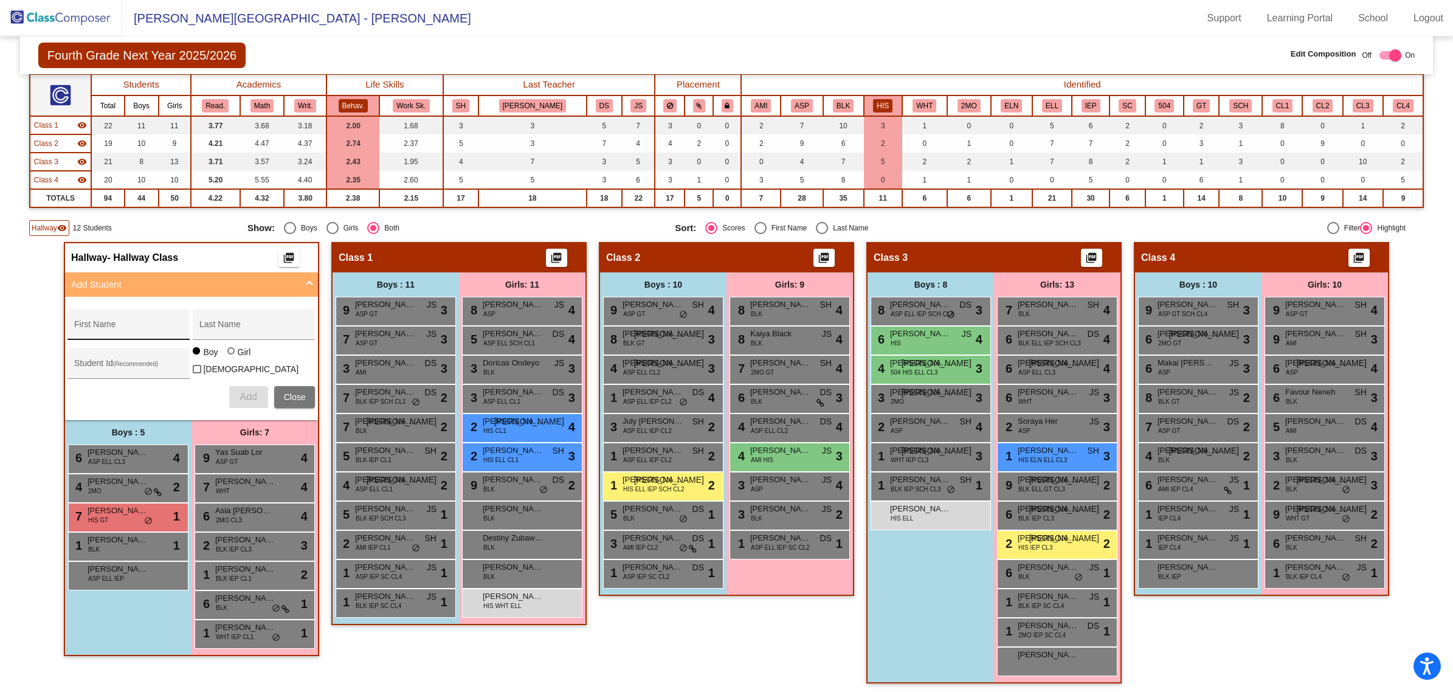
click at [122, 326] on input "First Name" at bounding box center [128, 329] width 109 height 10
type input "[PERSON_NAME]"
paste input "63977214"
type input "63977214"
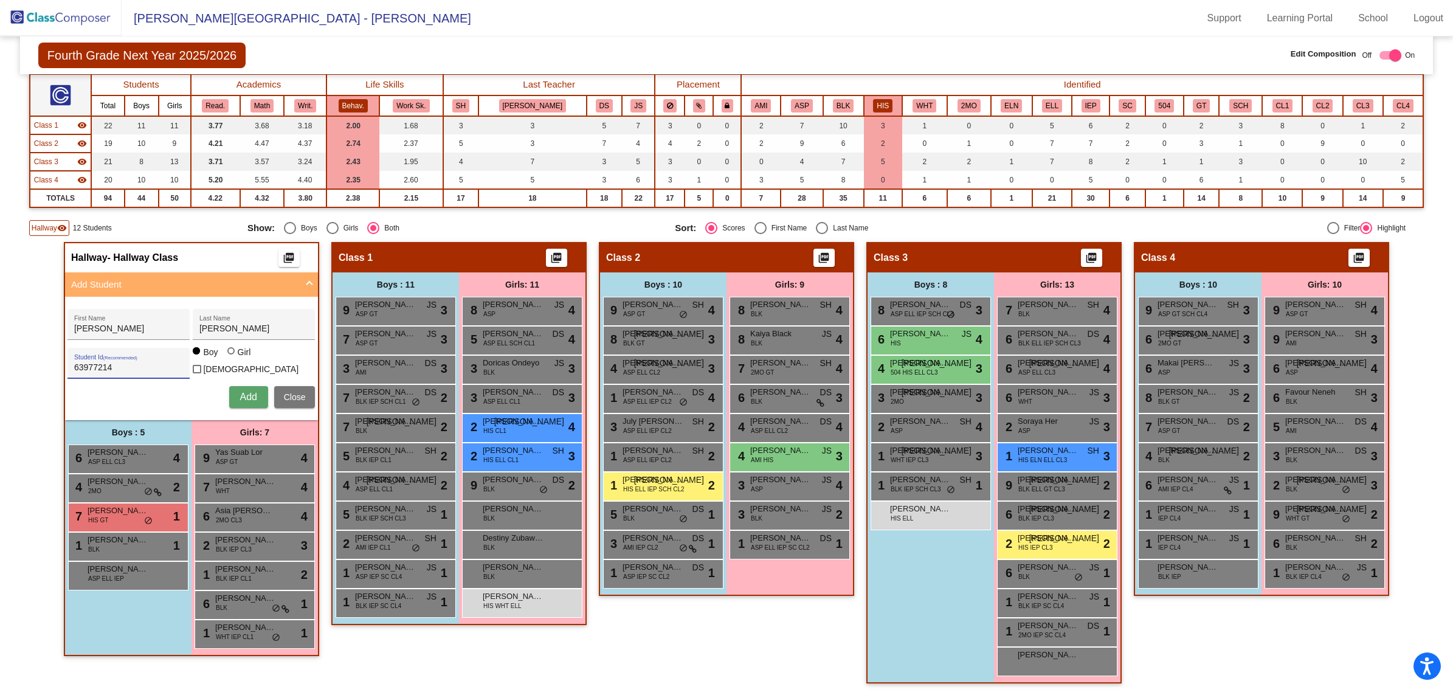
click at [243, 391] on span "Add" at bounding box center [247, 396] width 17 height 10
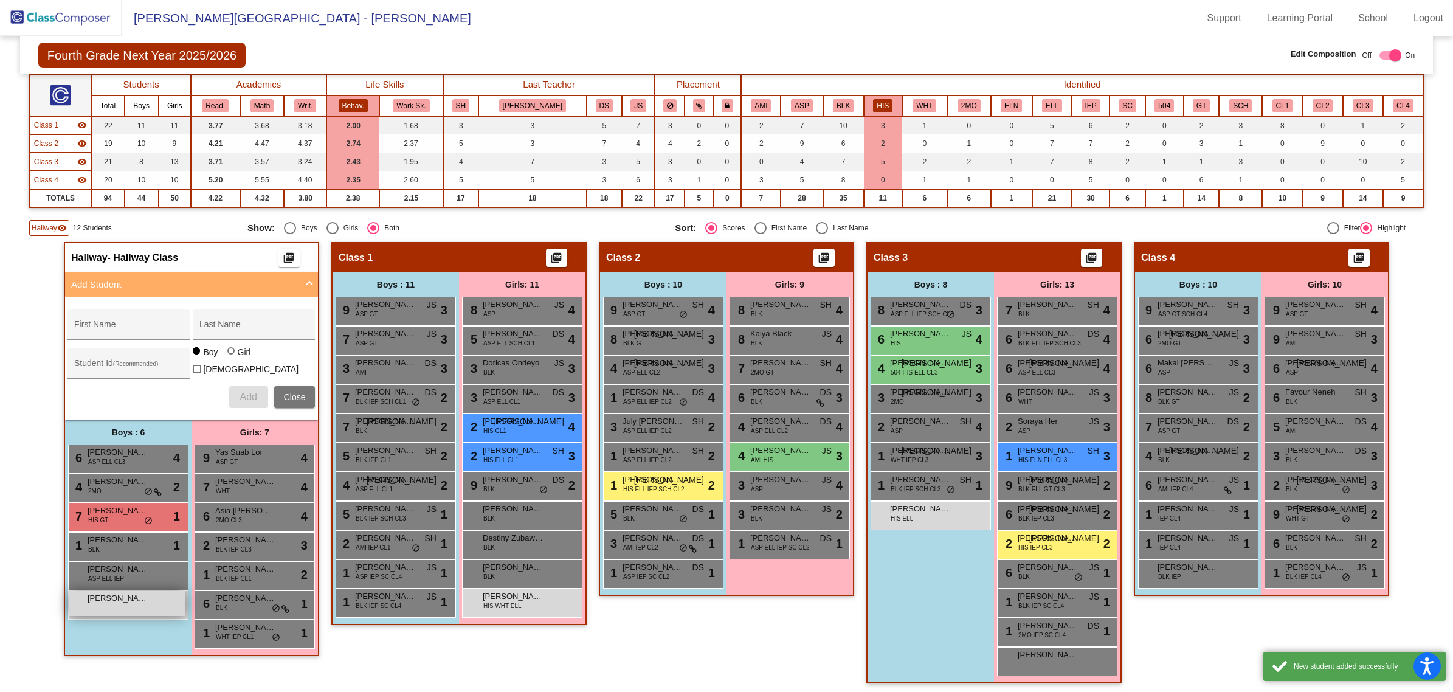
click at [135, 418] on span "[PERSON_NAME]" at bounding box center [118, 598] width 61 height 12
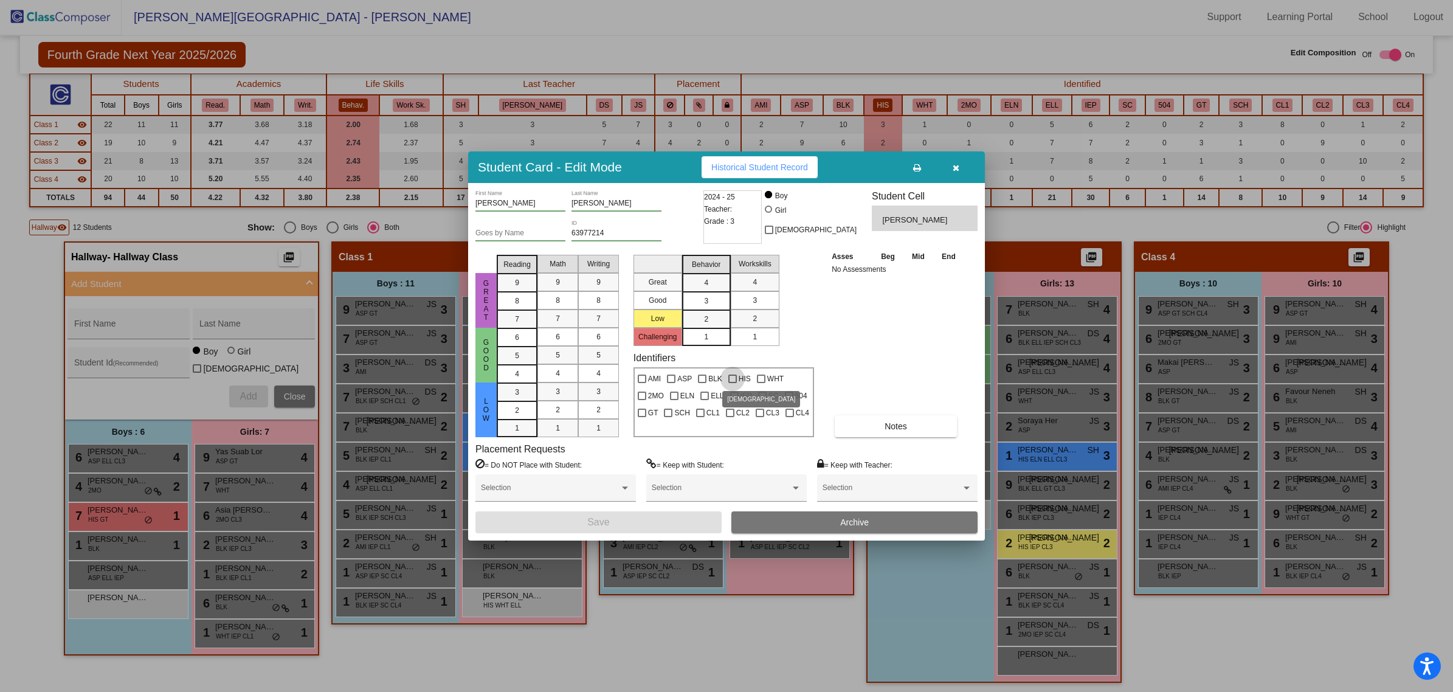
click at [730, 379] on div at bounding box center [732, 378] width 9 height 9
click at [732, 383] on input "HIS" at bounding box center [732, 383] width 1 height 1
checkbox input "true"
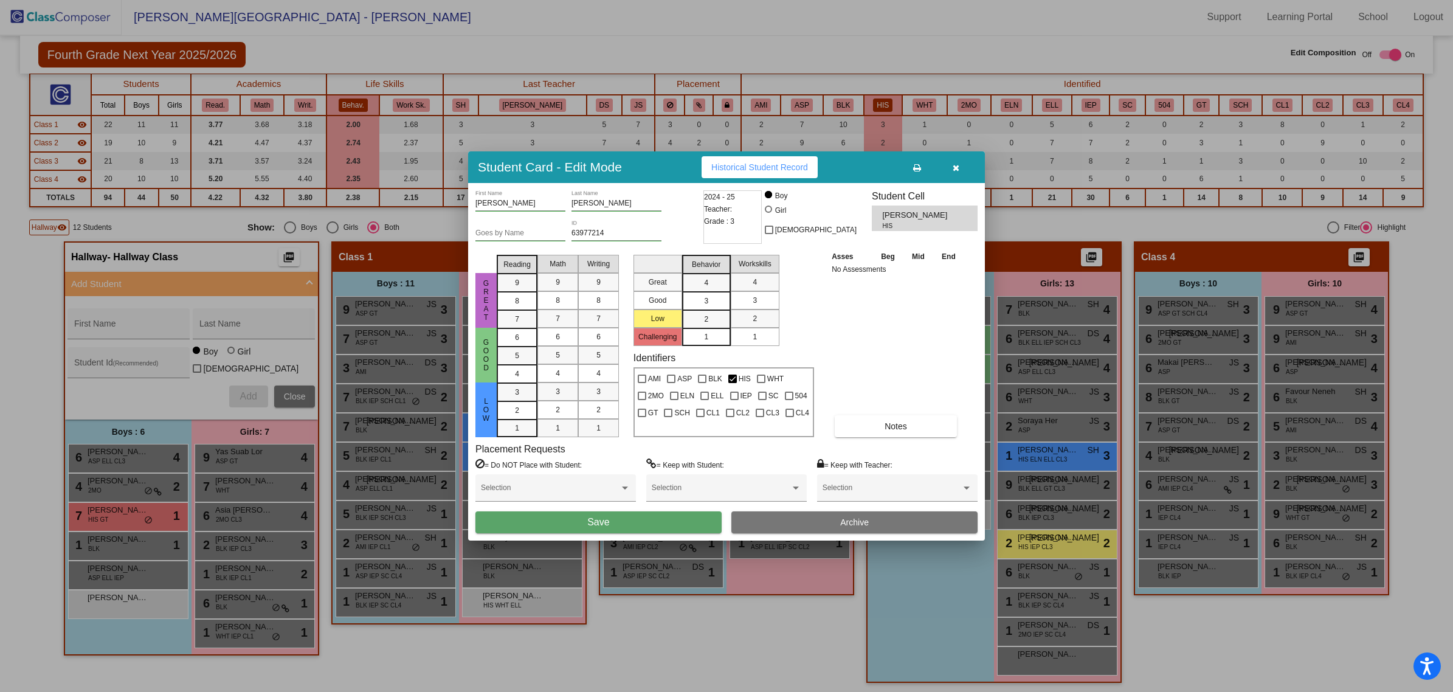
click at [655, 418] on button "Save" at bounding box center [598, 522] width 246 height 22
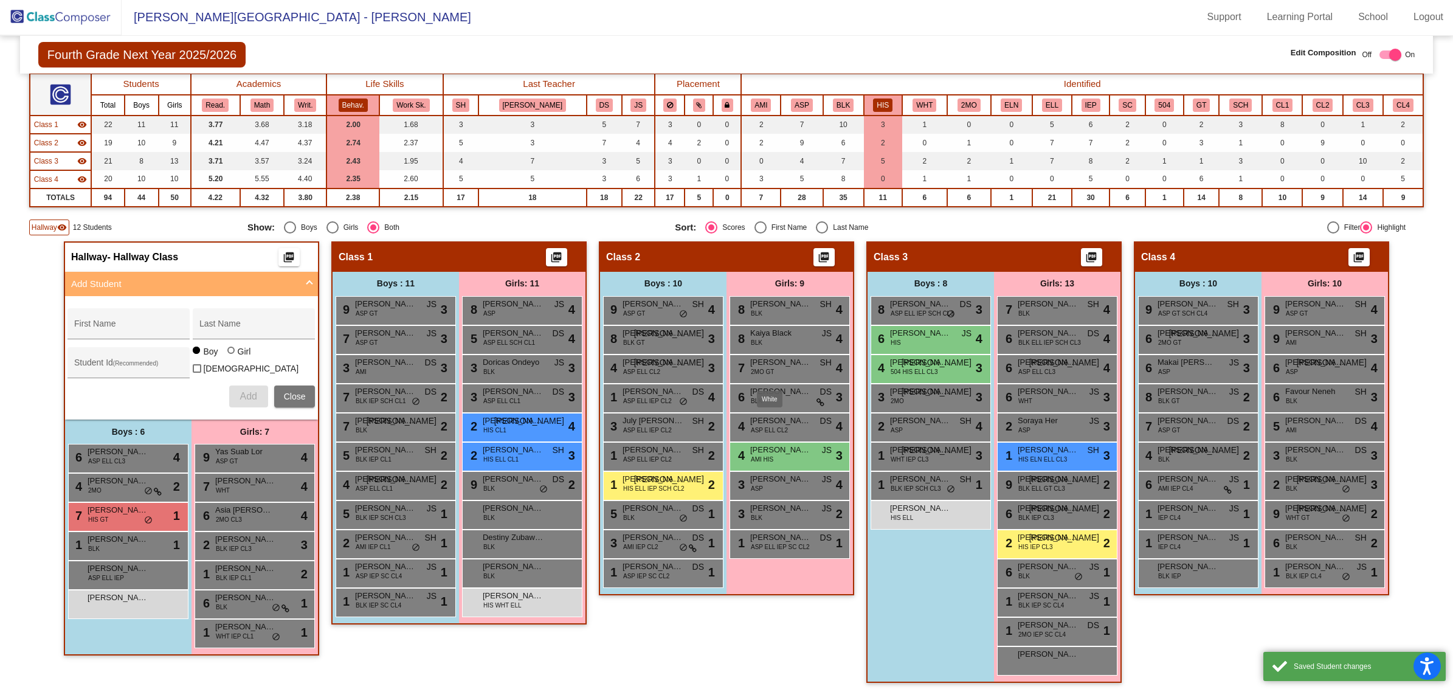
scroll to position [1, 0]
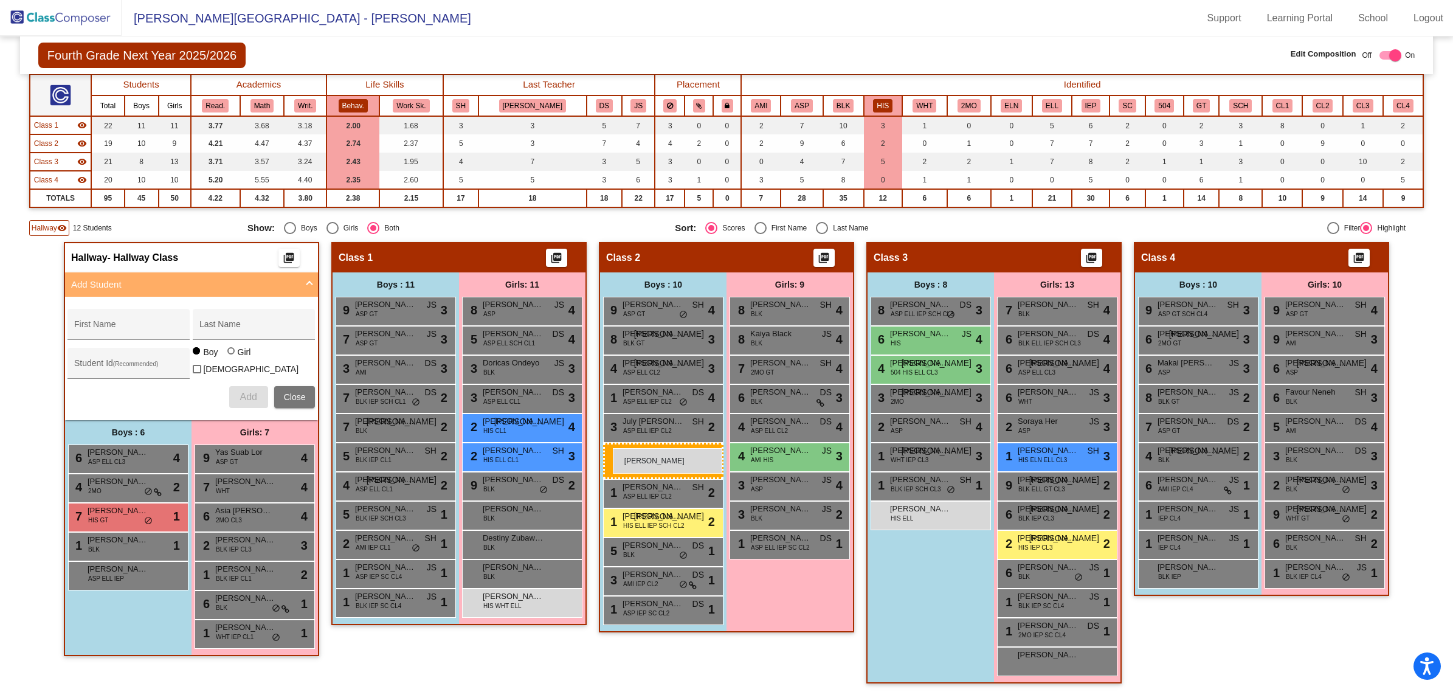
drag, startPoint x: 95, startPoint y: 596, endPoint x: 613, endPoint y: 448, distance: 538.5
